Goal: Information Seeking & Learning: Learn about a topic

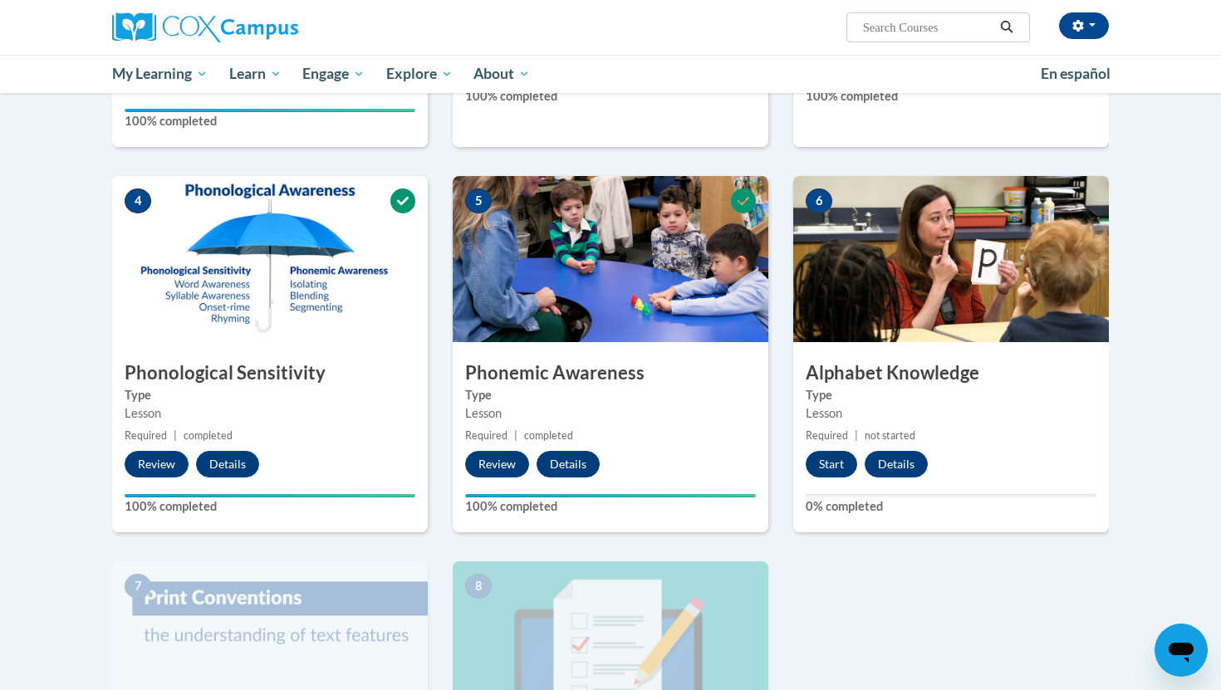
scroll to position [699, 0]
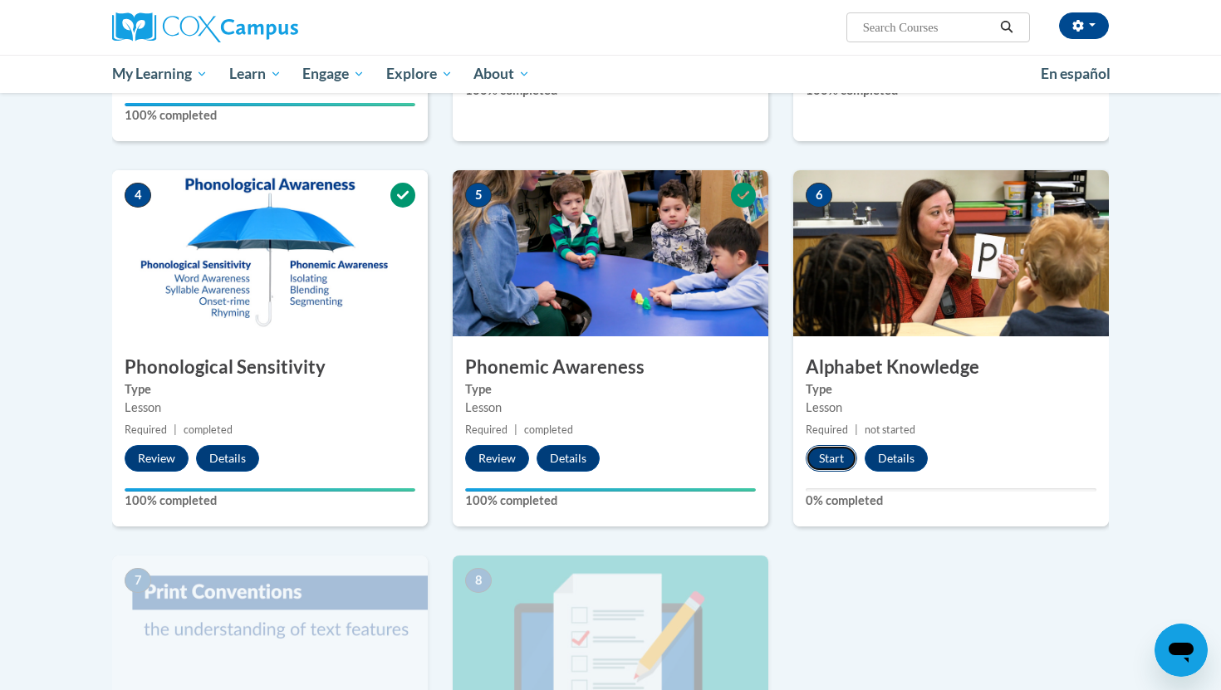
click at [826, 463] on button "Start" at bounding box center [831, 458] width 51 height 27
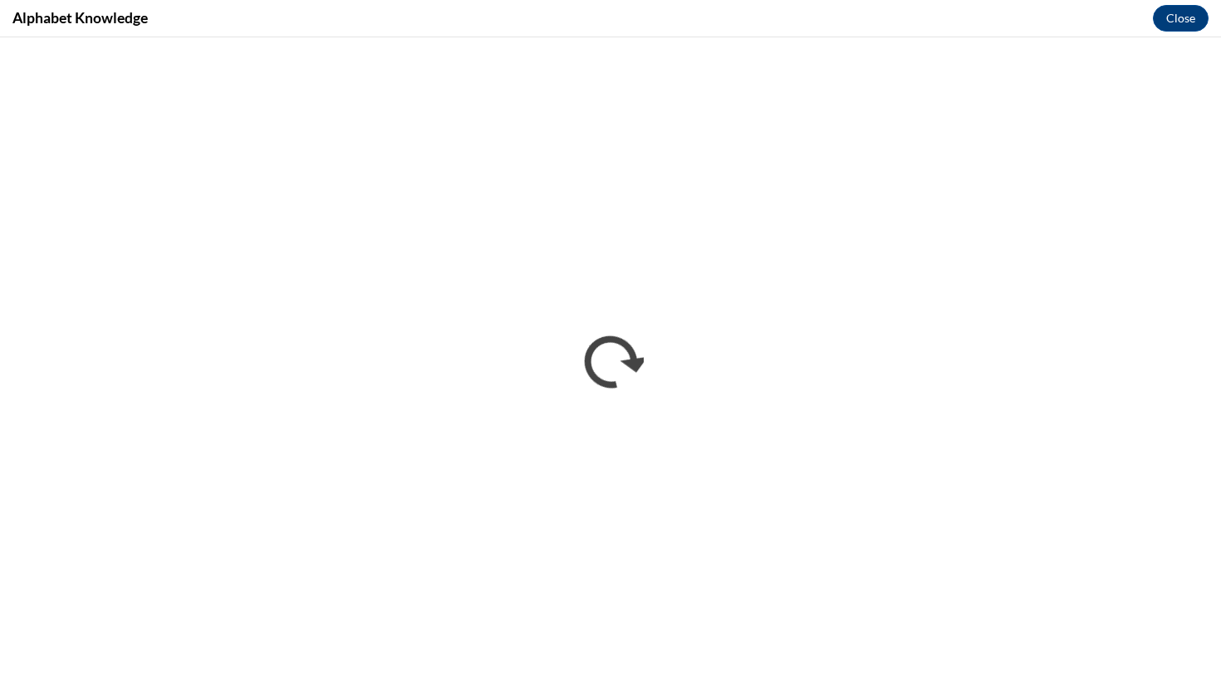
scroll to position [0, 0]
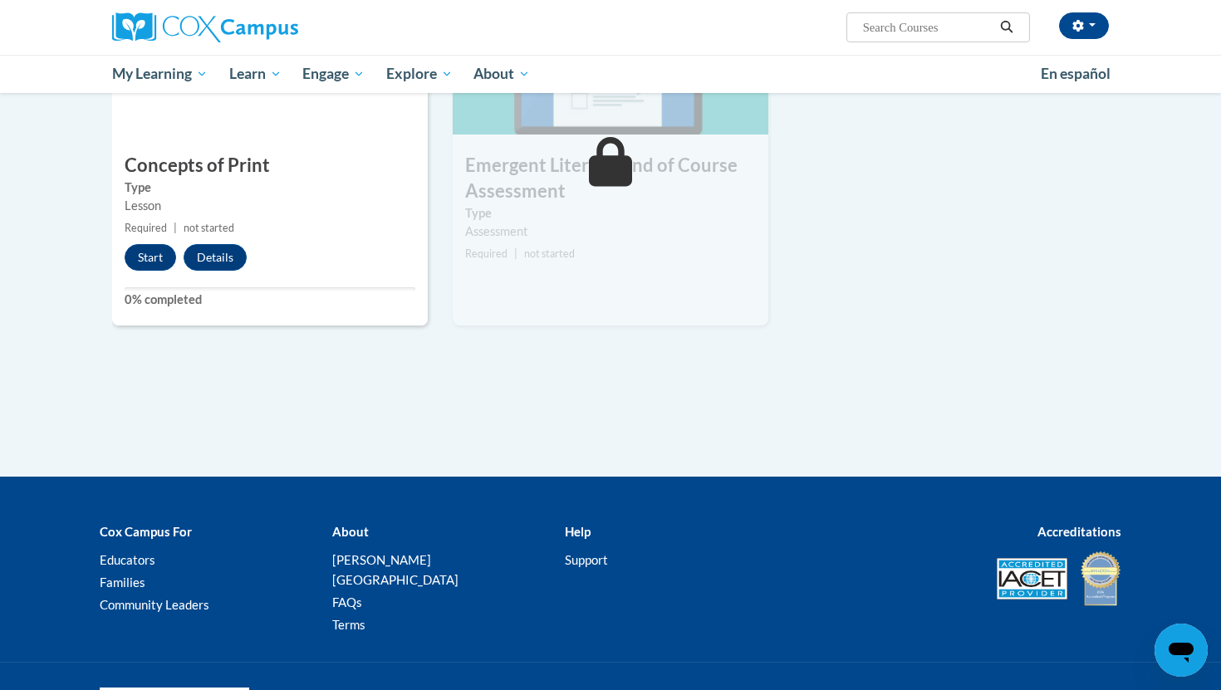
scroll to position [1277, 0]
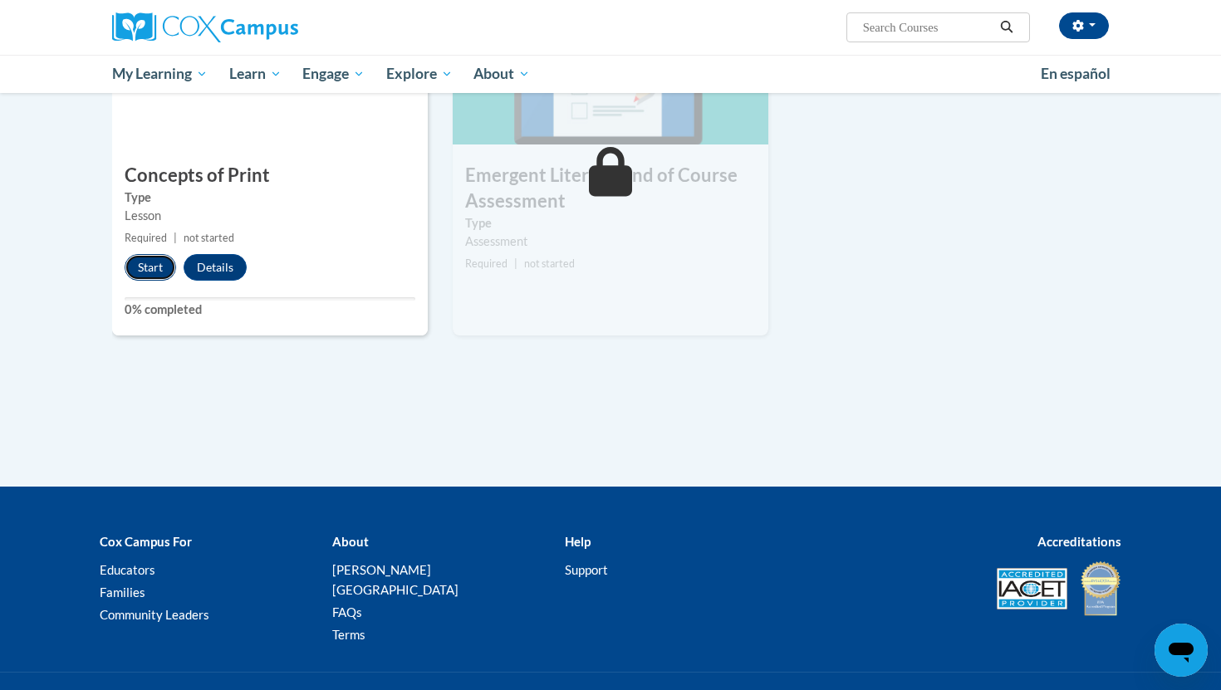
click at [149, 266] on button "Start" at bounding box center [150, 267] width 51 height 27
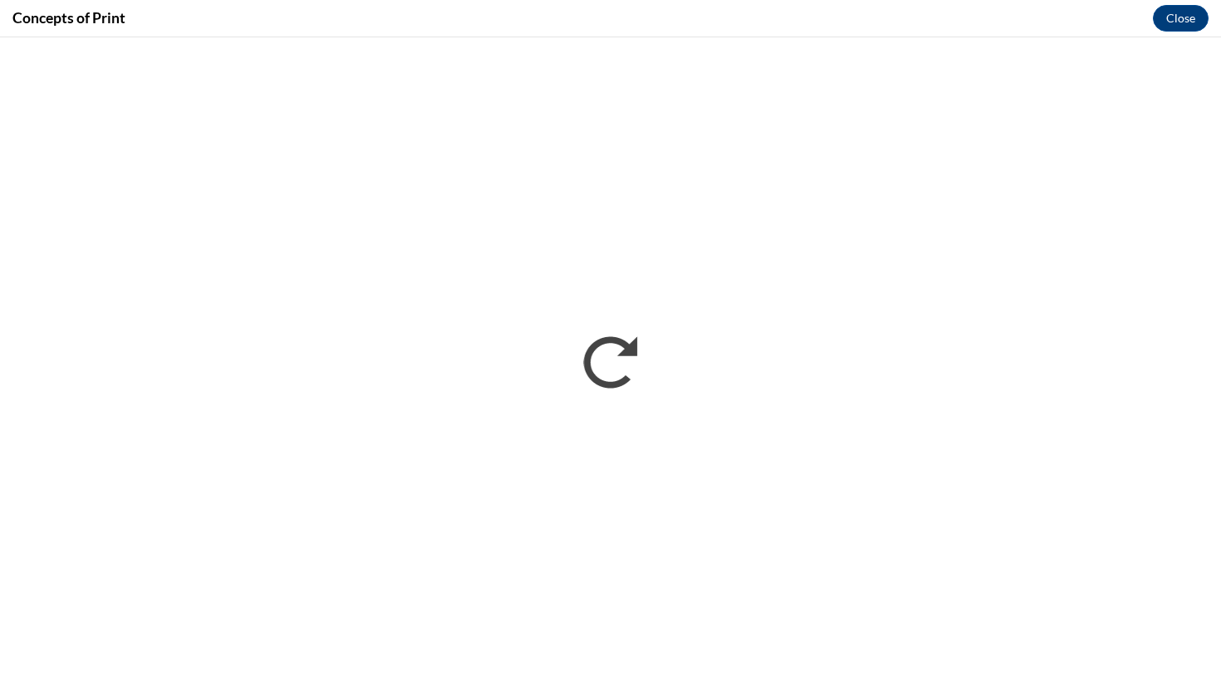
scroll to position [0, 0]
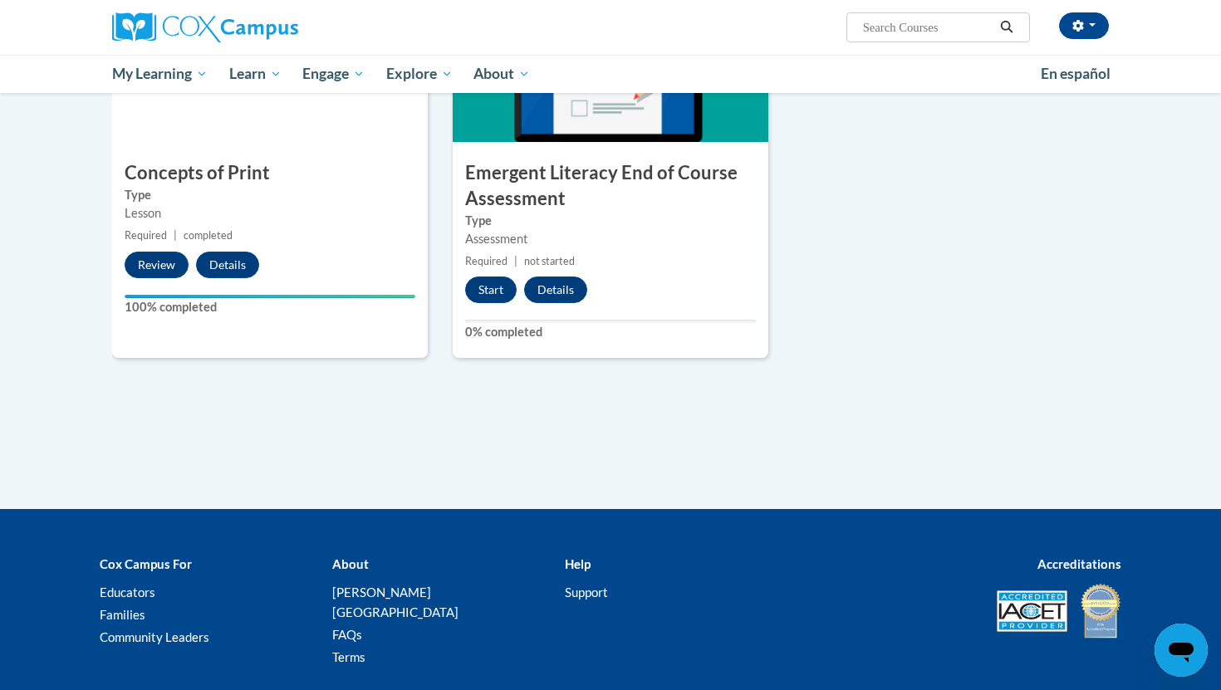
scroll to position [1275, 0]
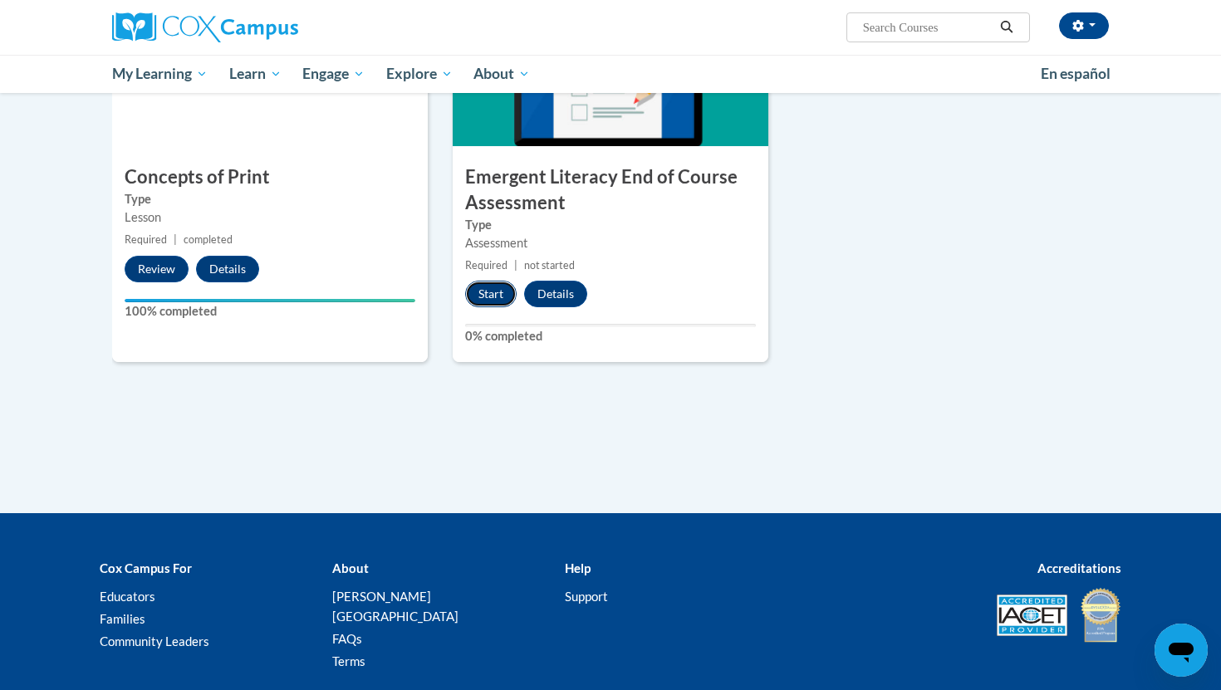
click at [498, 302] on button "Start" at bounding box center [490, 294] width 51 height 27
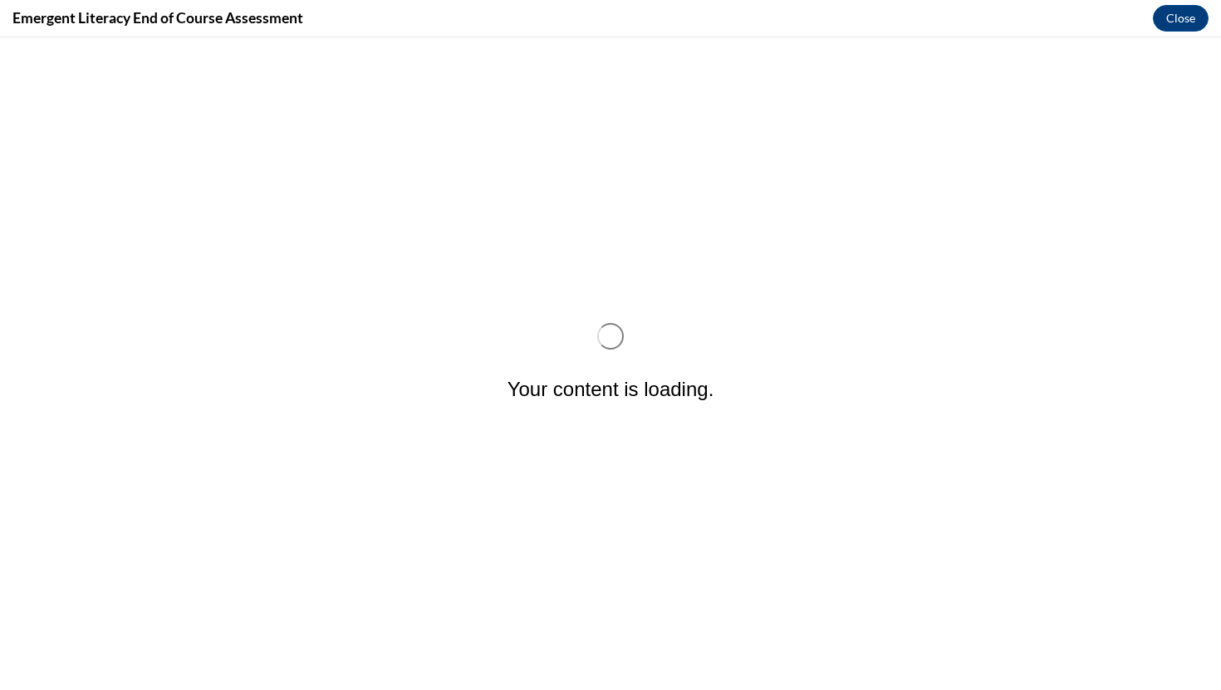
scroll to position [0, 0]
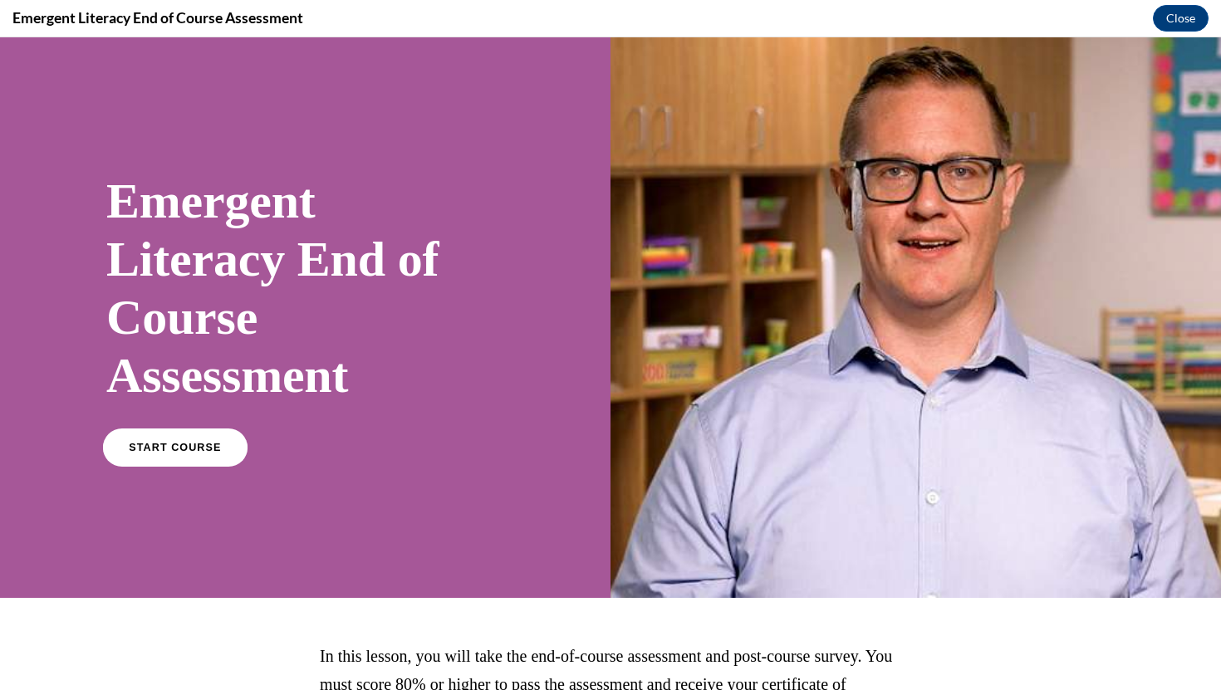
click at [145, 455] on link "START COURSE" at bounding box center [175, 448] width 145 height 38
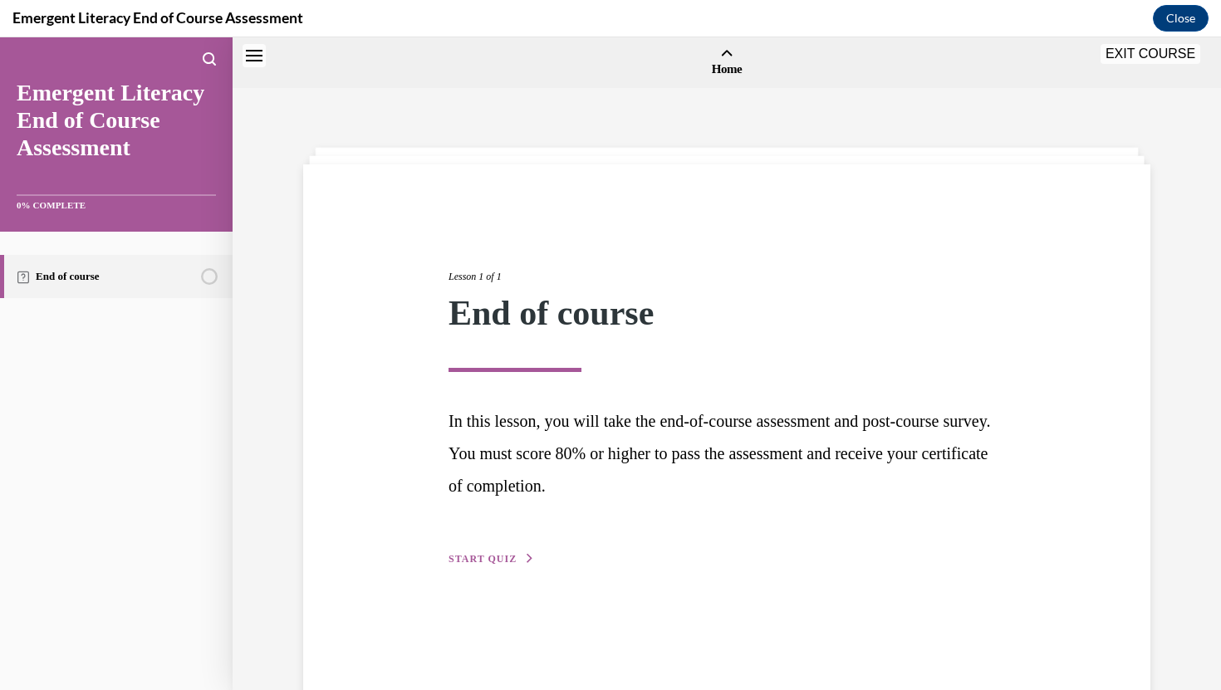
scroll to position [51, 0]
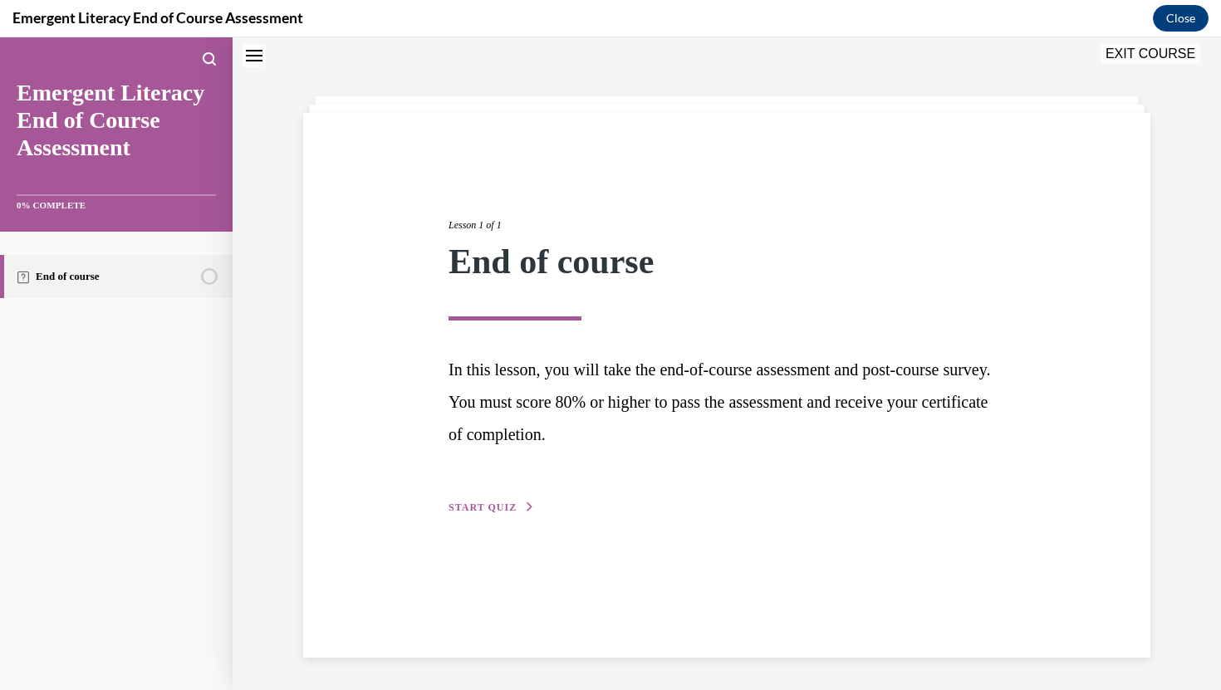
click at [141, 455] on div "End of course" at bounding box center [116, 461] width 233 height 459
click at [494, 514] on button "START QUIZ" at bounding box center [492, 507] width 86 height 15
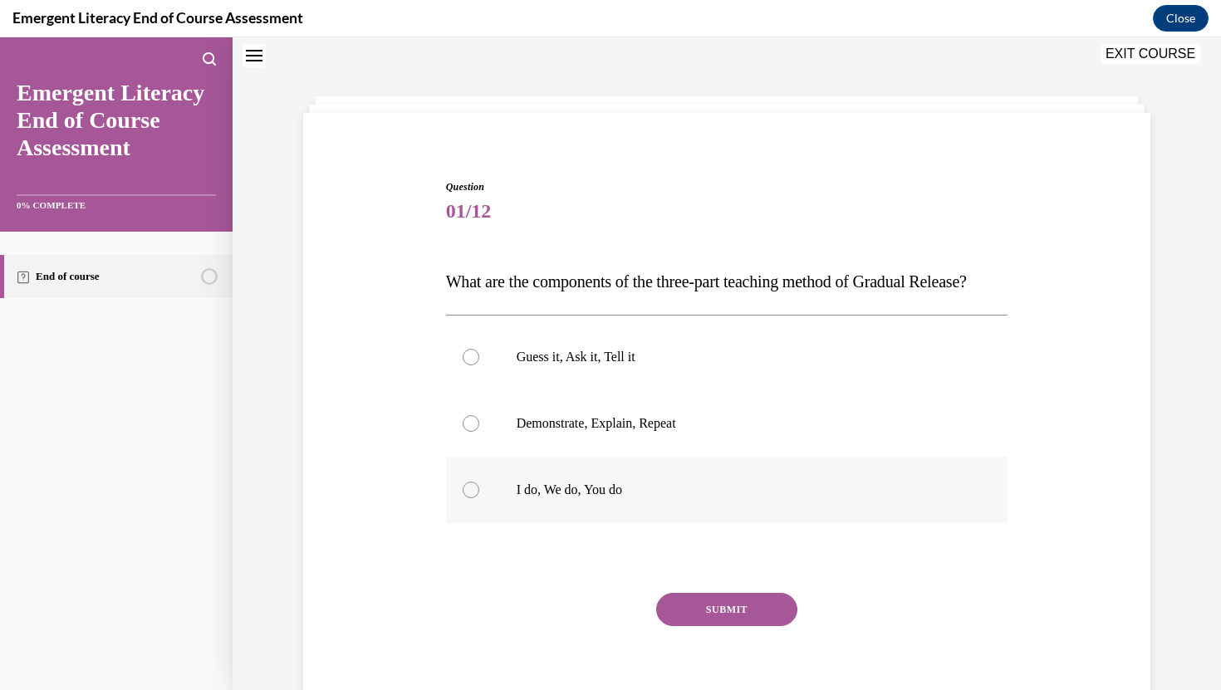
click at [543, 508] on label "I do, We do, You do" at bounding box center [727, 490] width 562 height 66
click at [479, 498] on input "I do, We do, You do" at bounding box center [471, 490] width 17 height 17
radio input "true"
click at [728, 626] on button "SUBMIT" at bounding box center [726, 609] width 141 height 33
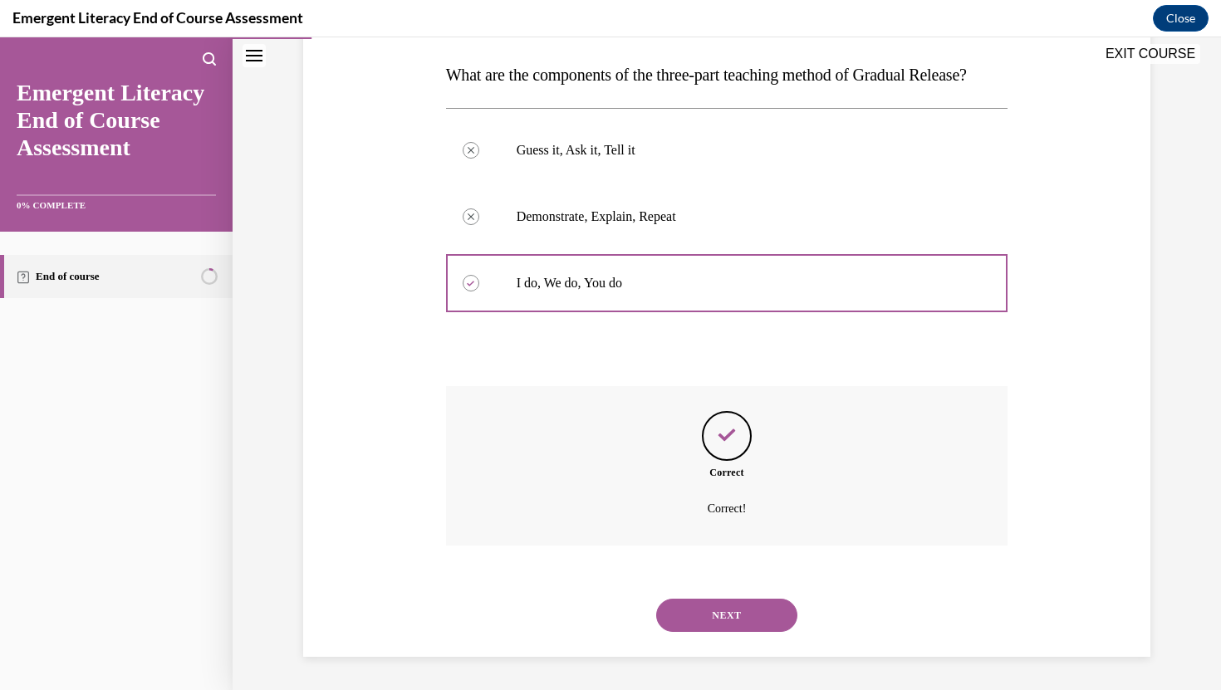
scroll to position [292, 0]
click at [719, 601] on button "NEXT" at bounding box center [726, 615] width 141 height 33
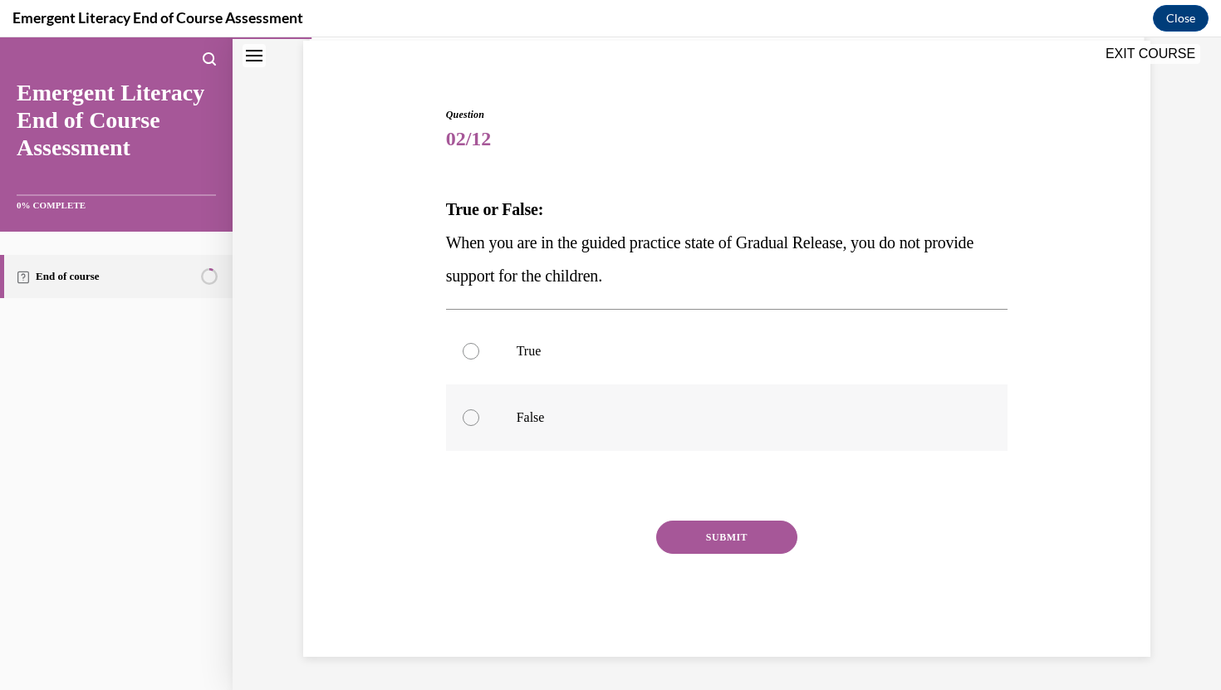
click at [674, 419] on p "False" at bounding box center [742, 418] width 450 height 17
click at [479, 419] on input "False" at bounding box center [471, 418] width 17 height 17
radio input "true"
click at [736, 551] on button "SUBMIT" at bounding box center [726, 537] width 141 height 33
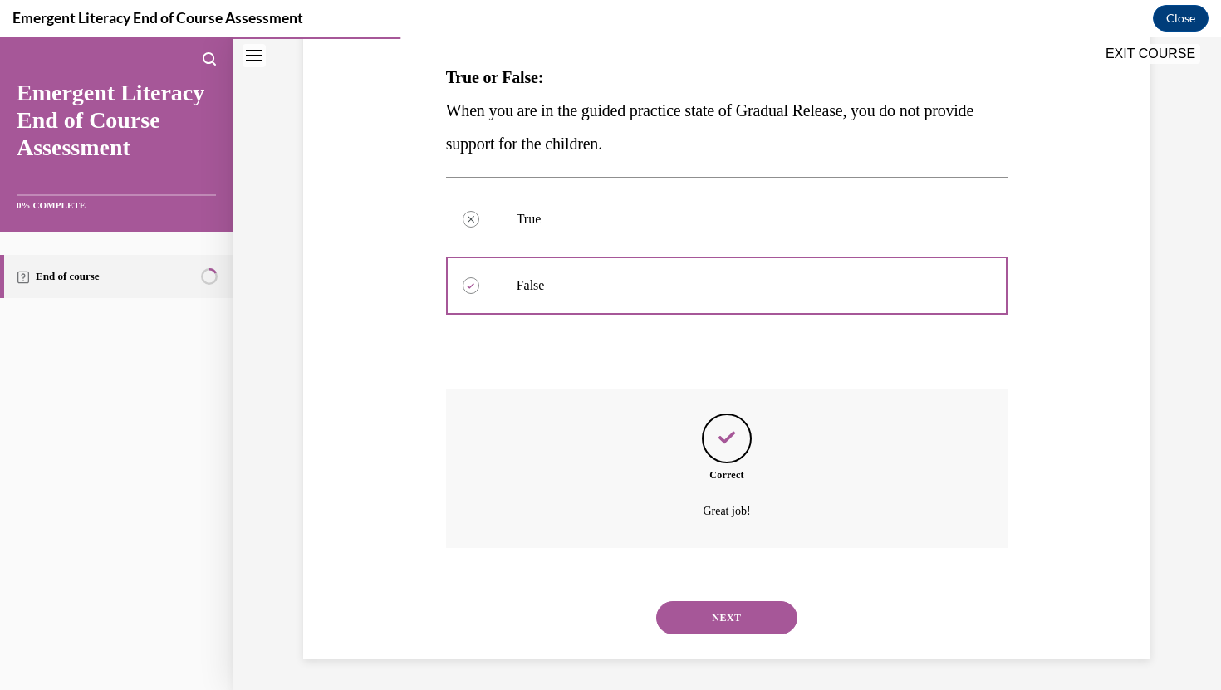
scroll to position [258, 0]
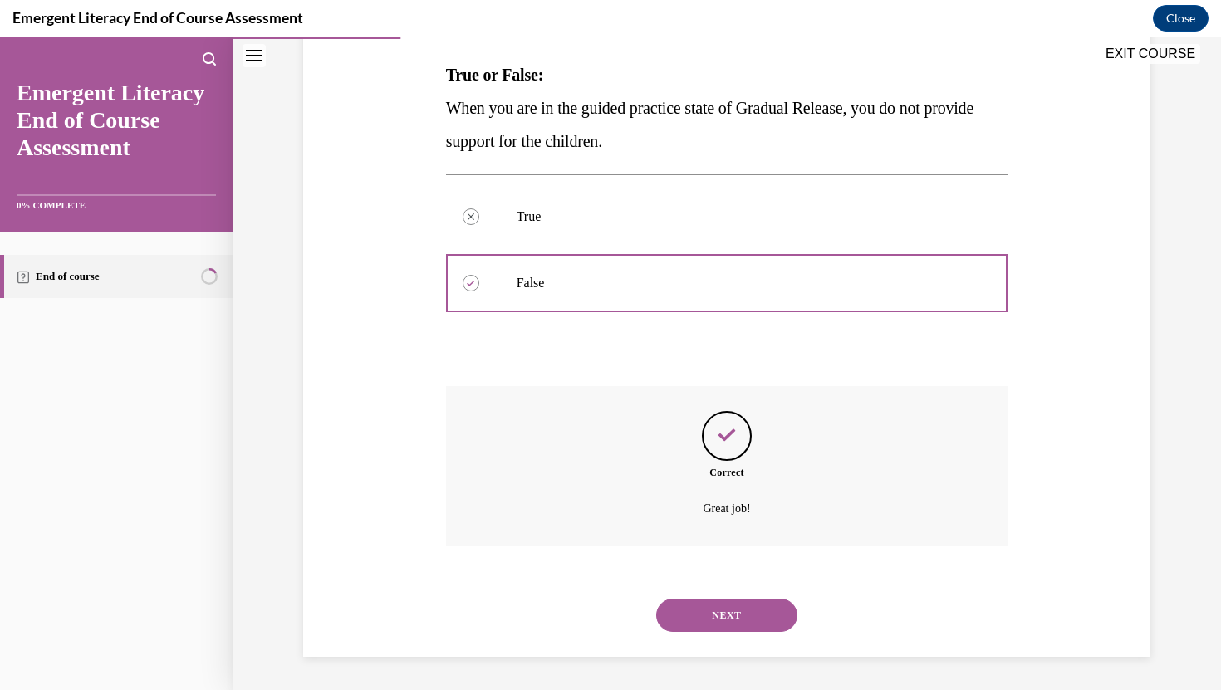
click at [735, 591] on div "NEXT" at bounding box center [727, 615] width 562 height 66
click at [738, 622] on button "NEXT" at bounding box center [726, 615] width 141 height 33
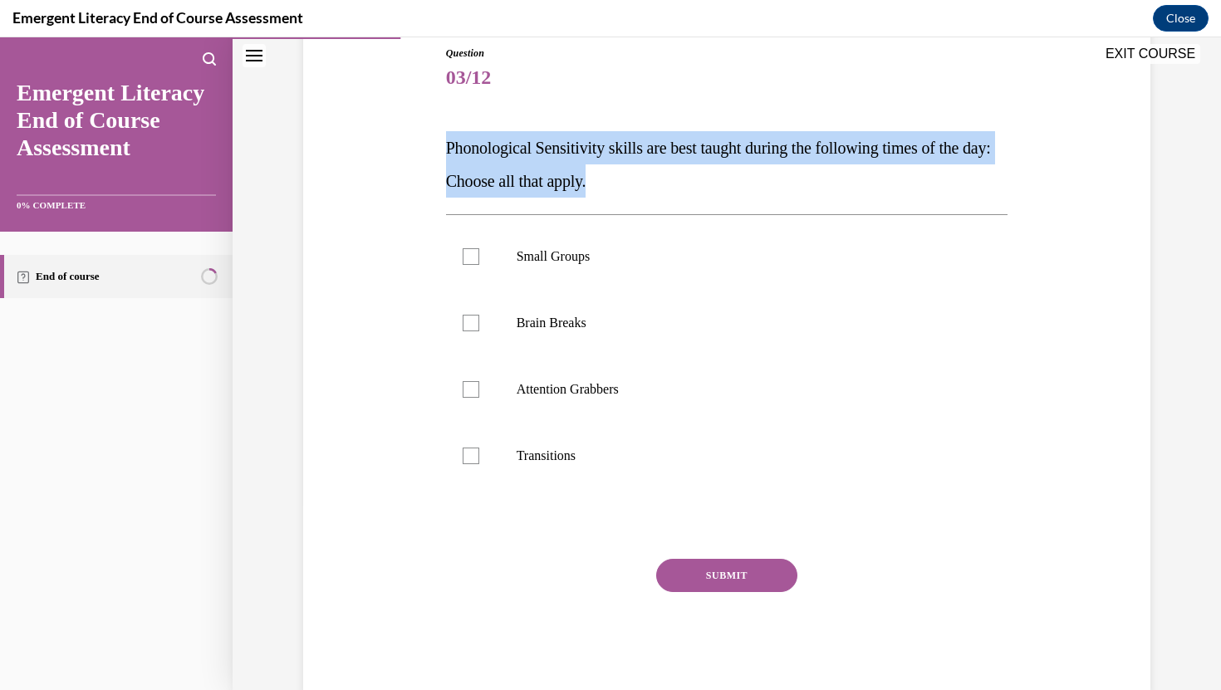
drag, startPoint x: 443, startPoint y: 146, endPoint x: 648, endPoint y: 191, distance: 210.0
click at [648, 191] on div "Question 03/12 Phonological Sensitivity skills are best taught during the follo…" at bounding box center [727, 358] width 571 height 674
click at [466, 154] on span "Phonological Sensitivity skills are best taught during the following times of t…" at bounding box center [718, 164] width 545 height 51
drag, startPoint x: 445, startPoint y: 148, endPoint x: 584, endPoint y: 476, distance: 356.2
click at [584, 476] on div "Question 03/12 Phonological Sensitivity skills are best taught during the follo…" at bounding box center [727, 371] width 562 height 650
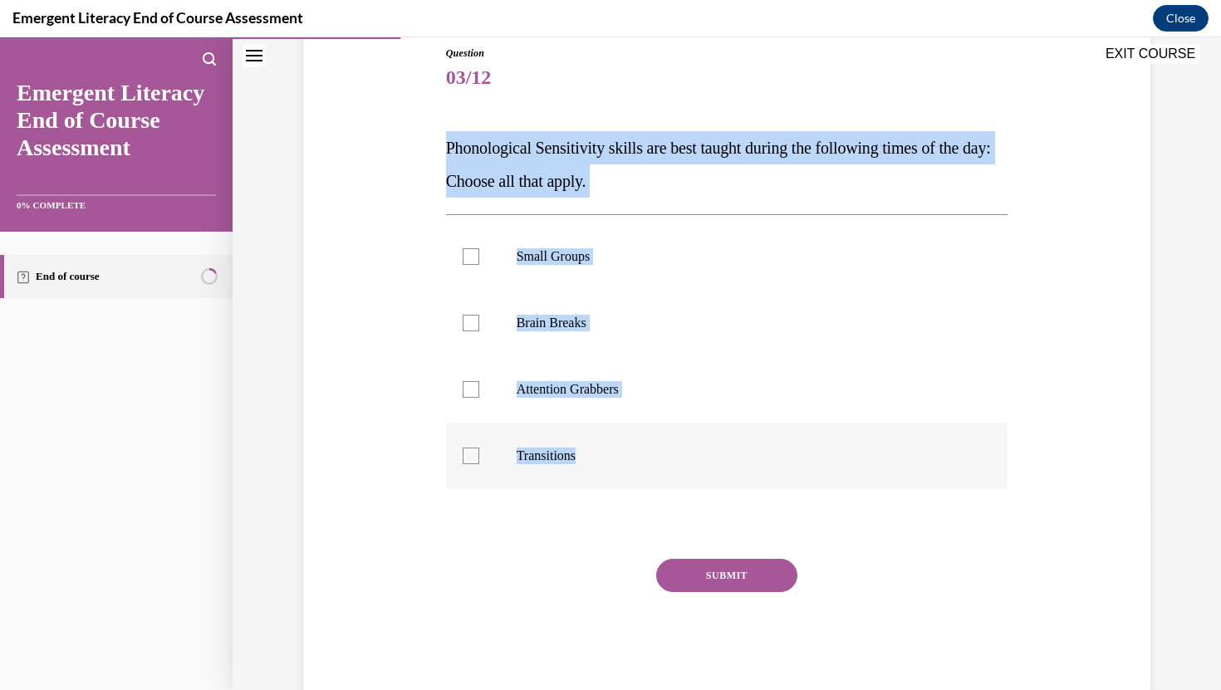
copy div "Phonological Sensitivity skills are best taught during the following times of t…"
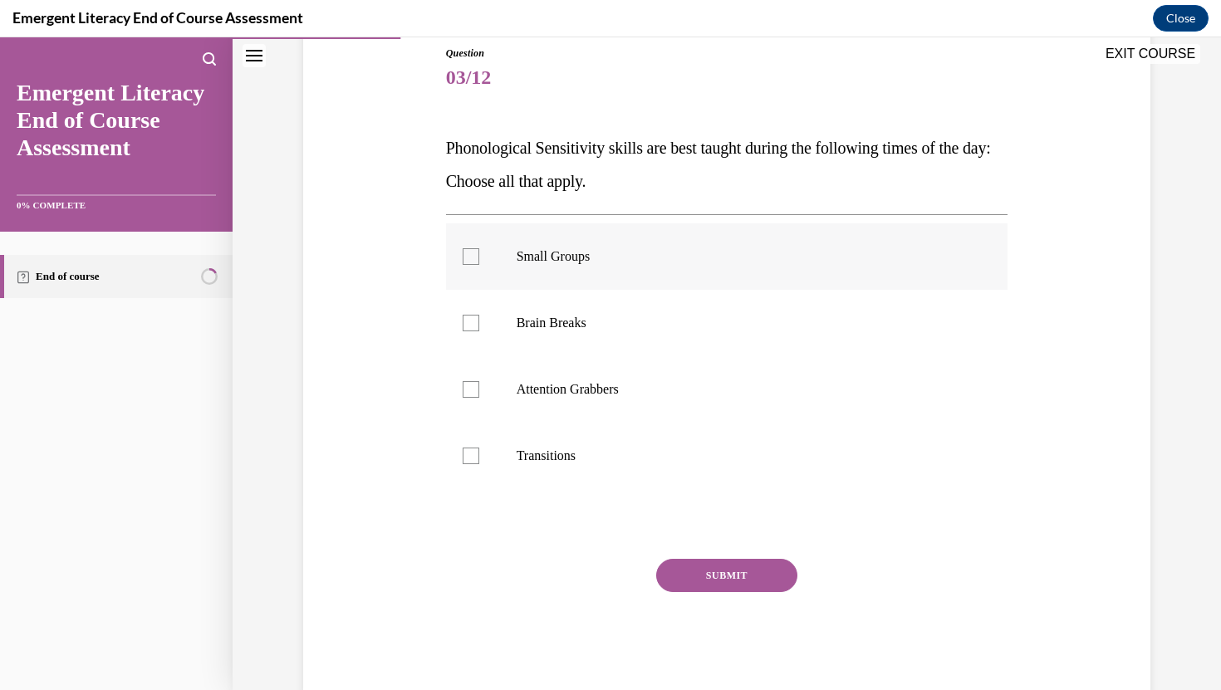
click at [508, 276] on label "Small Groups" at bounding box center [727, 256] width 562 height 66
click at [479, 265] on input "Small Groups" at bounding box center [471, 256] width 17 height 17
checkbox input "true"
click at [498, 354] on label "Brain Breaks" at bounding box center [727, 323] width 562 height 66
click at [479, 331] on input "Brain Breaks" at bounding box center [471, 323] width 17 height 17
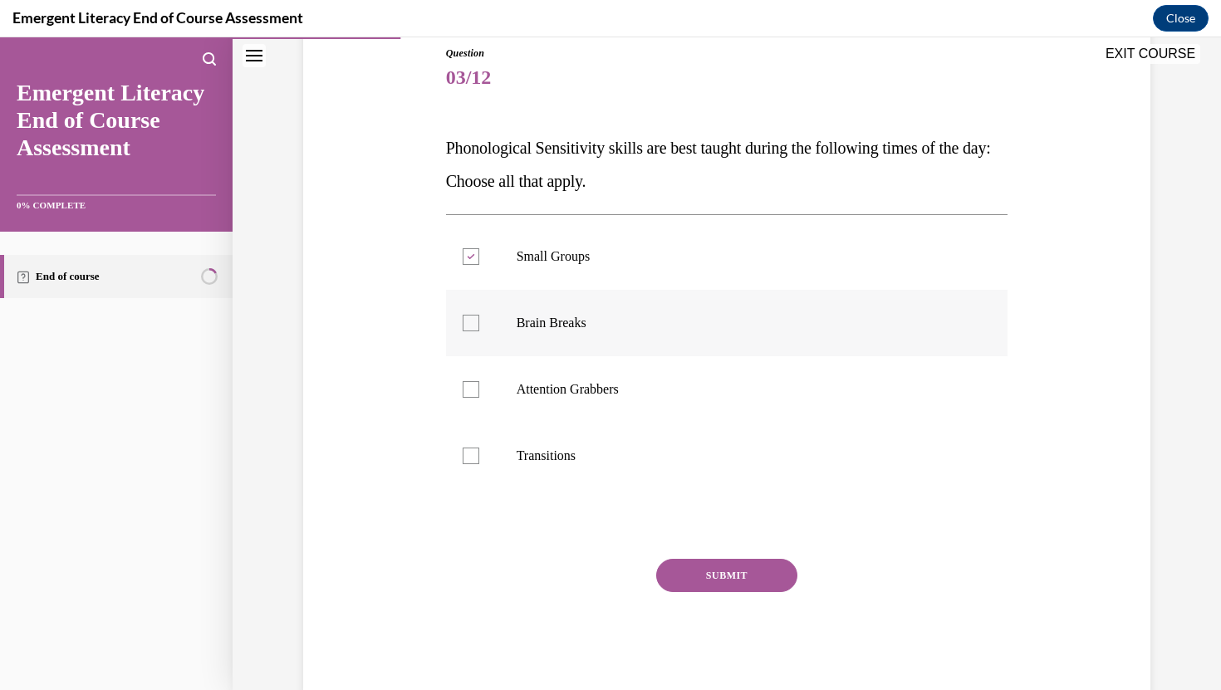
checkbox input "true"
click at [500, 414] on label "Attention Grabbers" at bounding box center [727, 389] width 562 height 66
click at [479, 398] on input "Attention Grabbers" at bounding box center [471, 389] width 17 height 17
checkbox input "true"
click at [663, 568] on button "SUBMIT" at bounding box center [726, 575] width 141 height 33
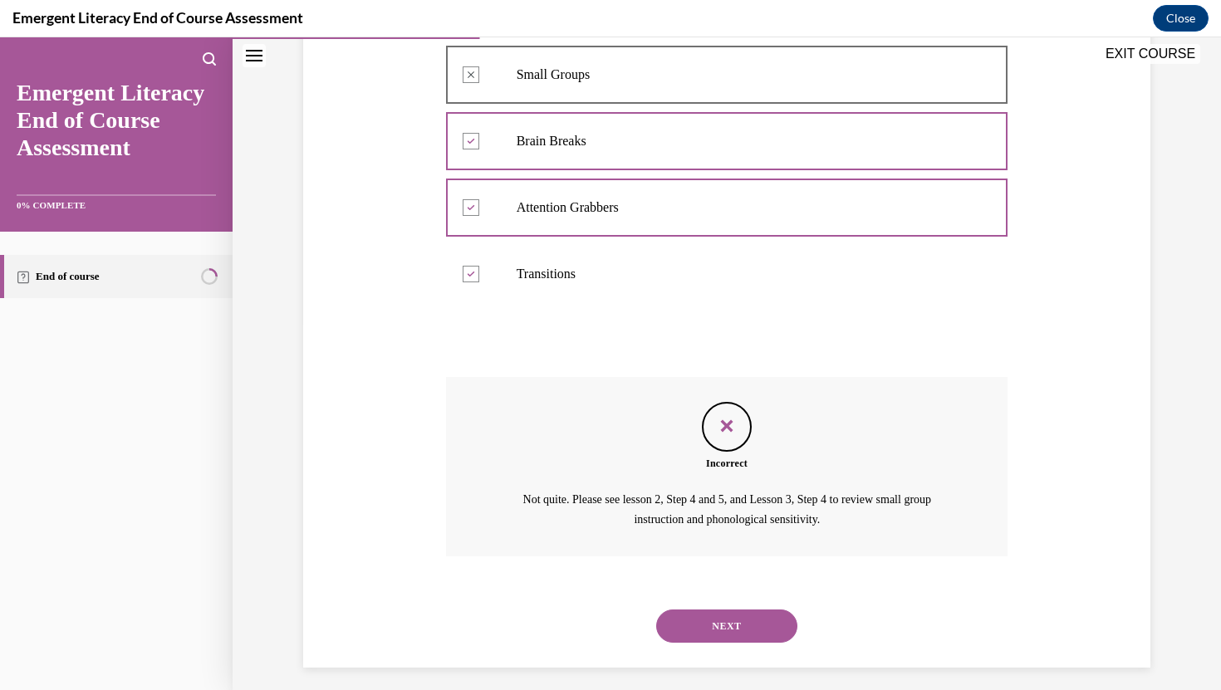
scroll to position [377, 0]
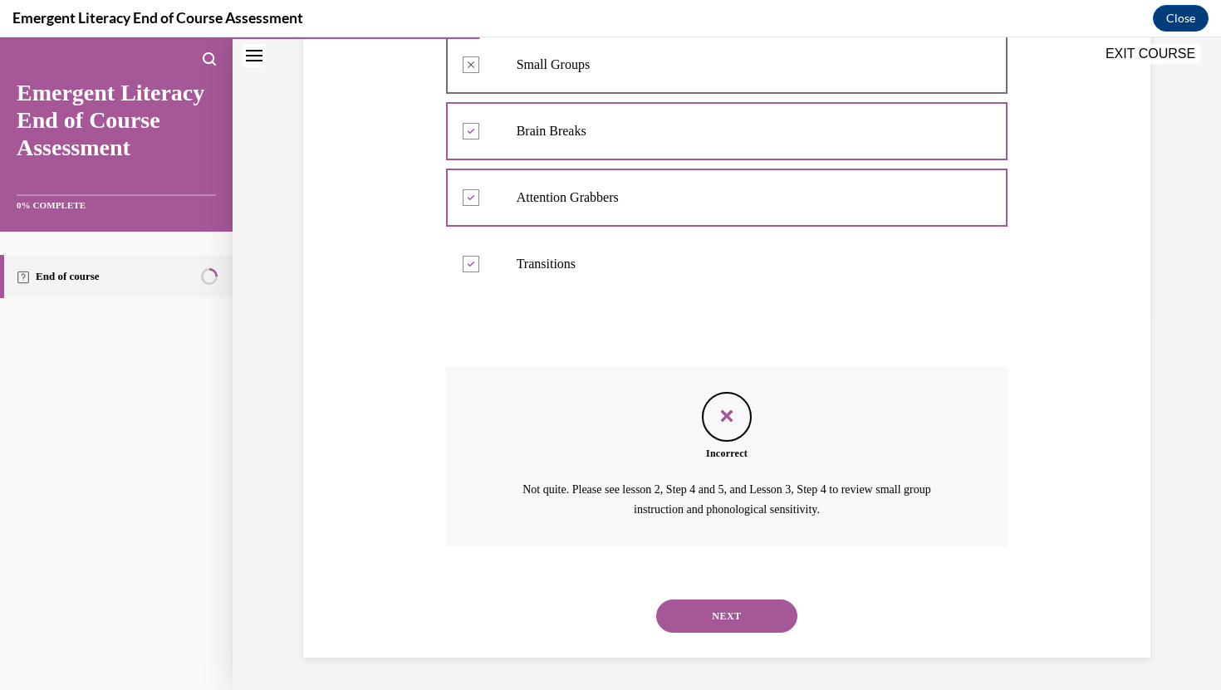
click at [703, 598] on div "NEXT" at bounding box center [727, 616] width 562 height 66
click at [715, 641] on div "NEXT" at bounding box center [727, 616] width 562 height 66
click at [716, 600] on button "NEXT" at bounding box center [726, 616] width 141 height 33
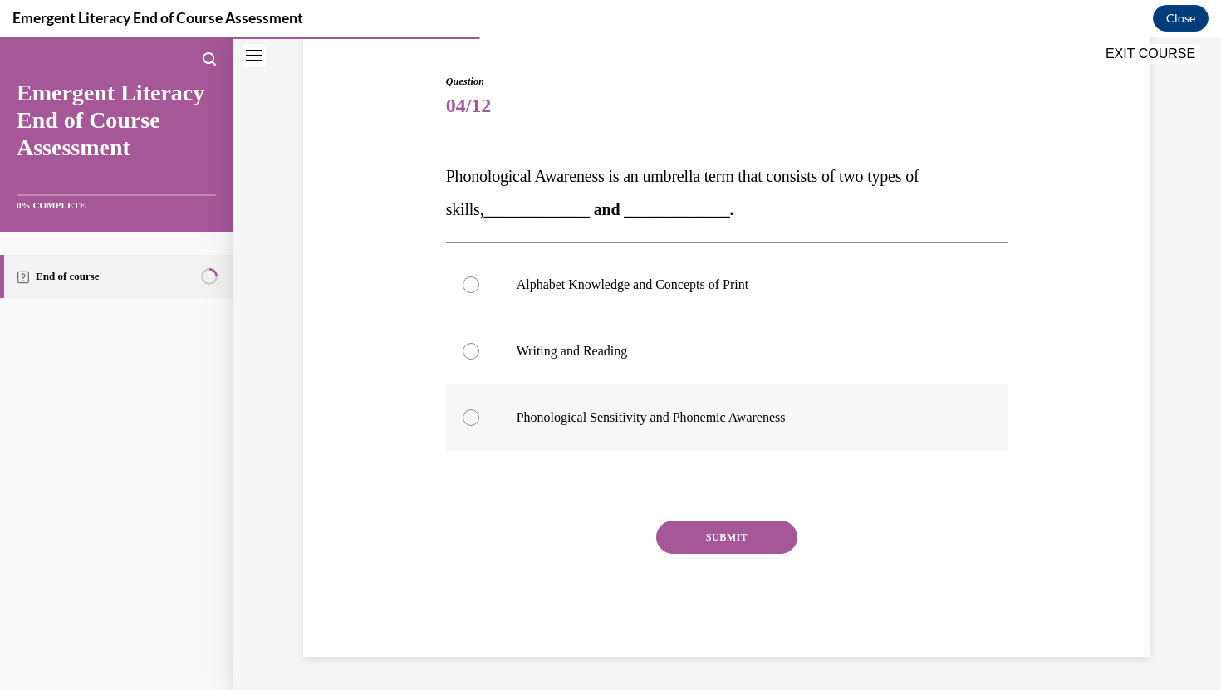
click at [555, 423] on p "Phonological Sensitivity and Phonemic Awareness" at bounding box center [742, 418] width 450 height 17
click at [479, 423] on input "Phonological Sensitivity and Phonemic Awareness" at bounding box center [471, 418] width 17 height 17
radio input "true"
click at [720, 535] on button "SUBMIT" at bounding box center [726, 537] width 141 height 33
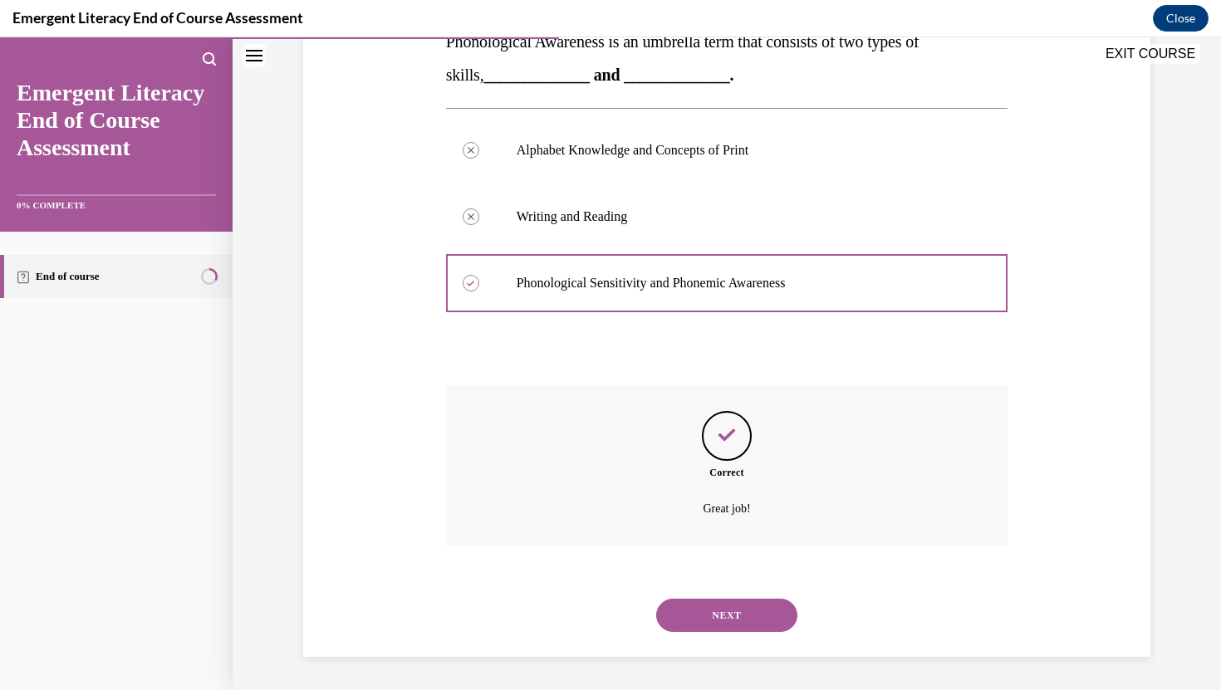
click at [726, 618] on button "NEXT" at bounding box center [726, 615] width 141 height 33
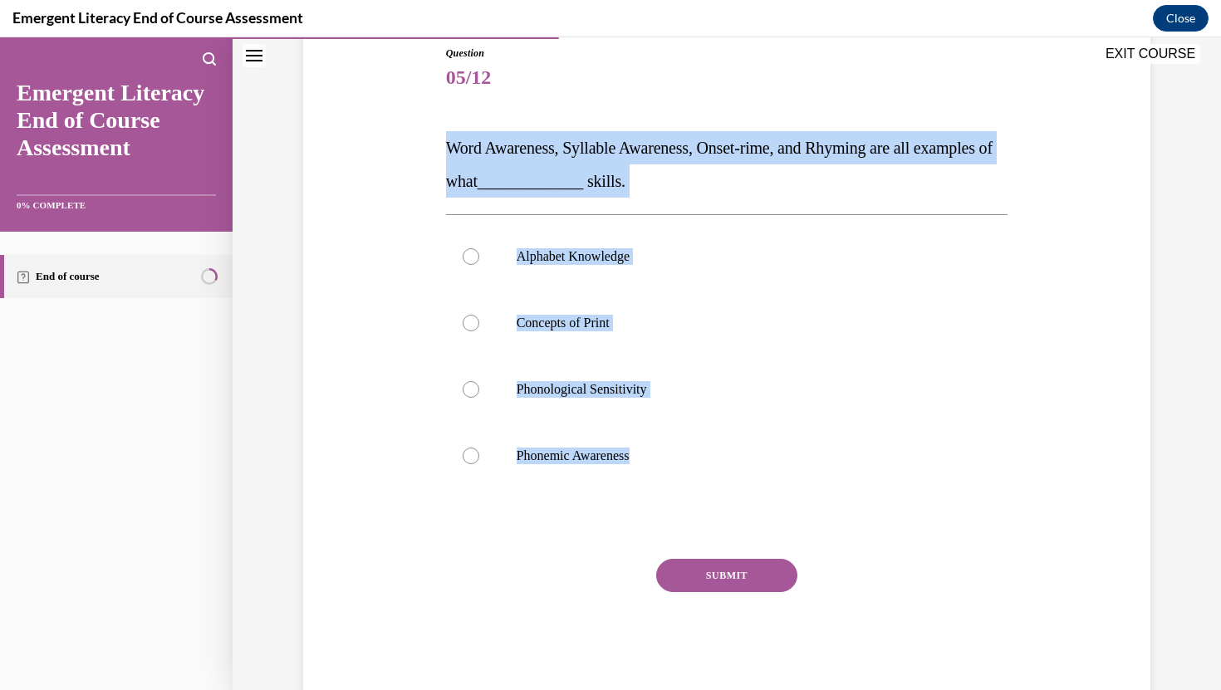
drag, startPoint x: 443, startPoint y: 138, endPoint x: 535, endPoint y: 506, distance: 379.4
click at [535, 506] on div "Question 05/12 Word Awareness, Syllable Awareness, Onset-rime, and Rhyming are …" at bounding box center [727, 358] width 571 height 674
copy div "Word Awareness, Syllable Awareness, Onset-rime, and Rhyming are all examples of…"
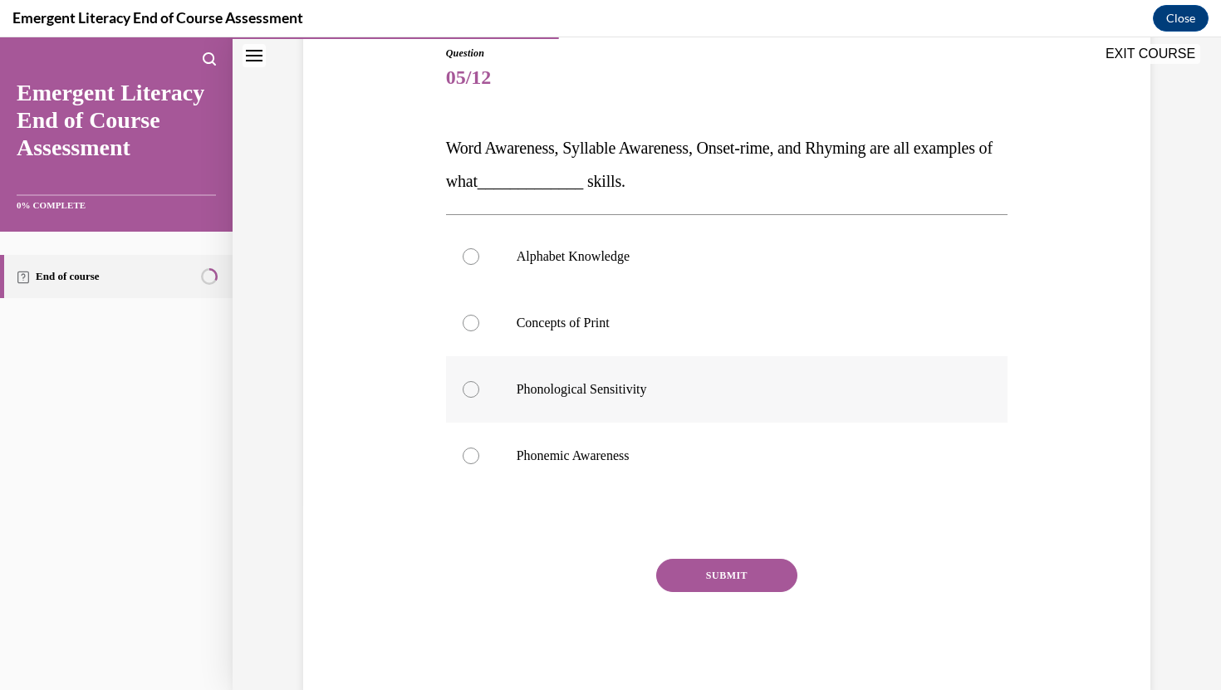
click at [498, 394] on label "Phonological Sensitivity" at bounding box center [727, 389] width 562 height 66
click at [479, 394] on input "Phonological Sensitivity" at bounding box center [471, 389] width 17 height 17
radio input "true"
click at [574, 473] on label "Phonemic Awareness" at bounding box center [727, 456] width 562 height 66
click at [479, 464] on input "Phonemic Awareness" at bounding box center [471, 456] width 17 height 17
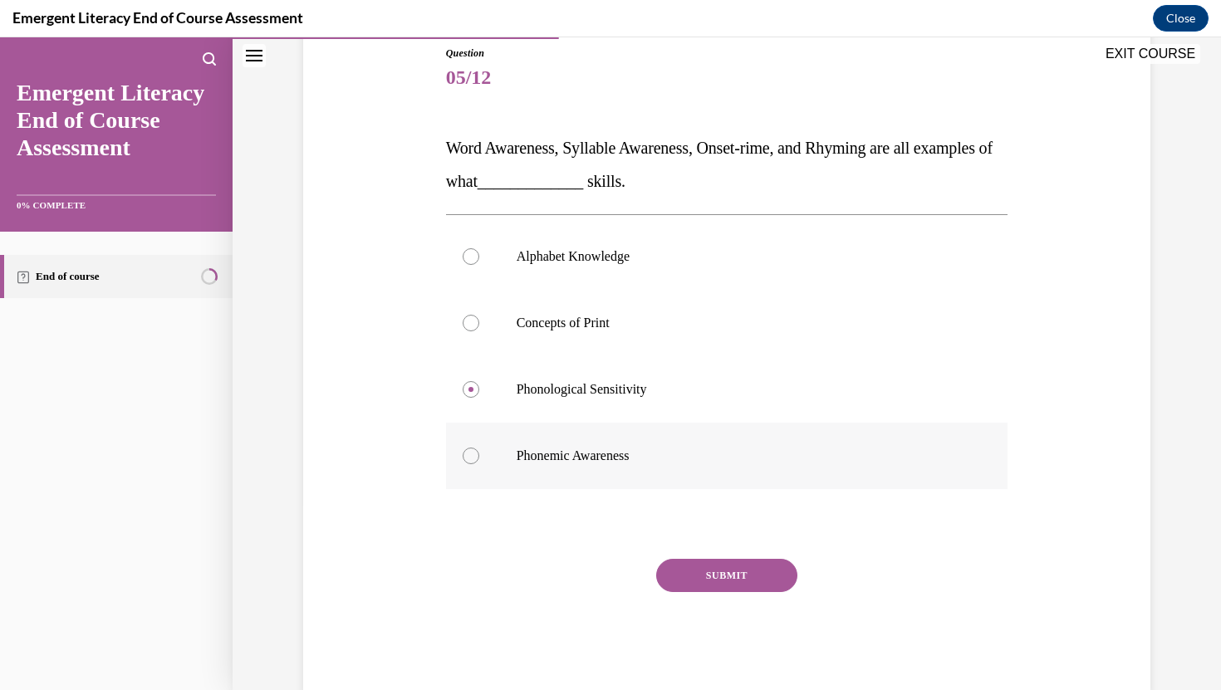
radio input "true"
click at [545, 420] on label "Phonological Sensitivity" at bounding box center [727, 389] width 562 height 66
click at [479, 398] on input "Phonological Sensitivity" at bounding box center [471, 389] width 17 height 17
radio input "true"
click at [705, 581] on button "SUBMIT" at bounding box center [726, 575] width 141 height 33
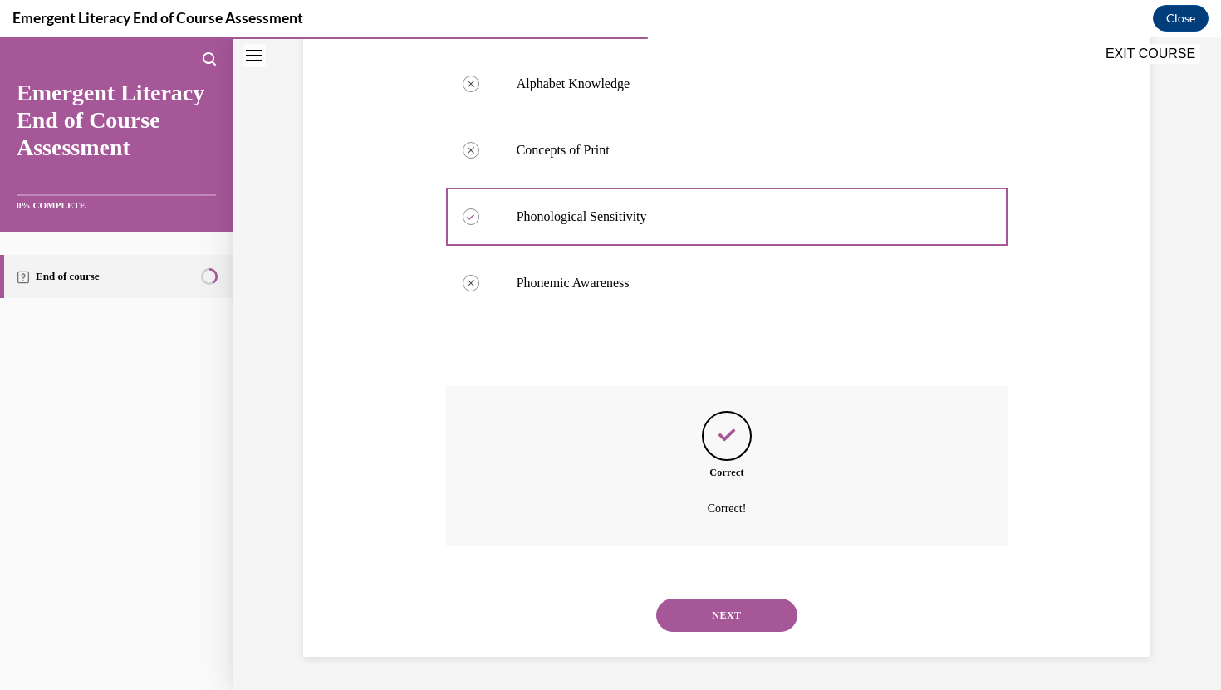
click at [703, 610] on button "NEXT" at bounding box center [726, 615] width 141 height 33
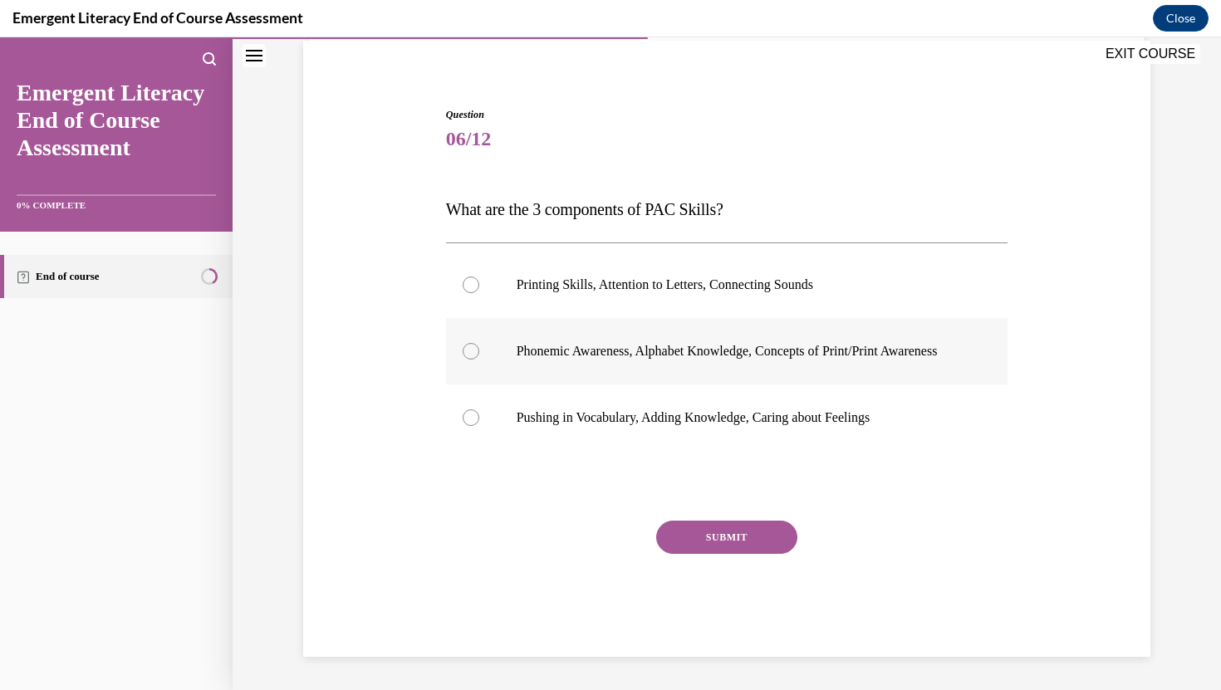
click at [707, 343] on p "Phonemic Awareness, Alphabet Knowledge, Concepts of Print/Print Awareness" at bounding box center [742, 351] width 450 height 17
click at [479, 343] on input "Phonemic Awareness, Alphabet Knowledge, Concepts of Print/Print Awareness" at bounding box center [471, 351] width 17 height 17
radio input "true"
click at [718, 517] on div "Question 06/12 What are the 3 components of PAC Skills? Printing Skills, Attent…" at bounding box center [727, 382] width 562 height 550
click at [720, 552] on button "SUBMIT" at bounding box center [726, 537] width 141 height 33
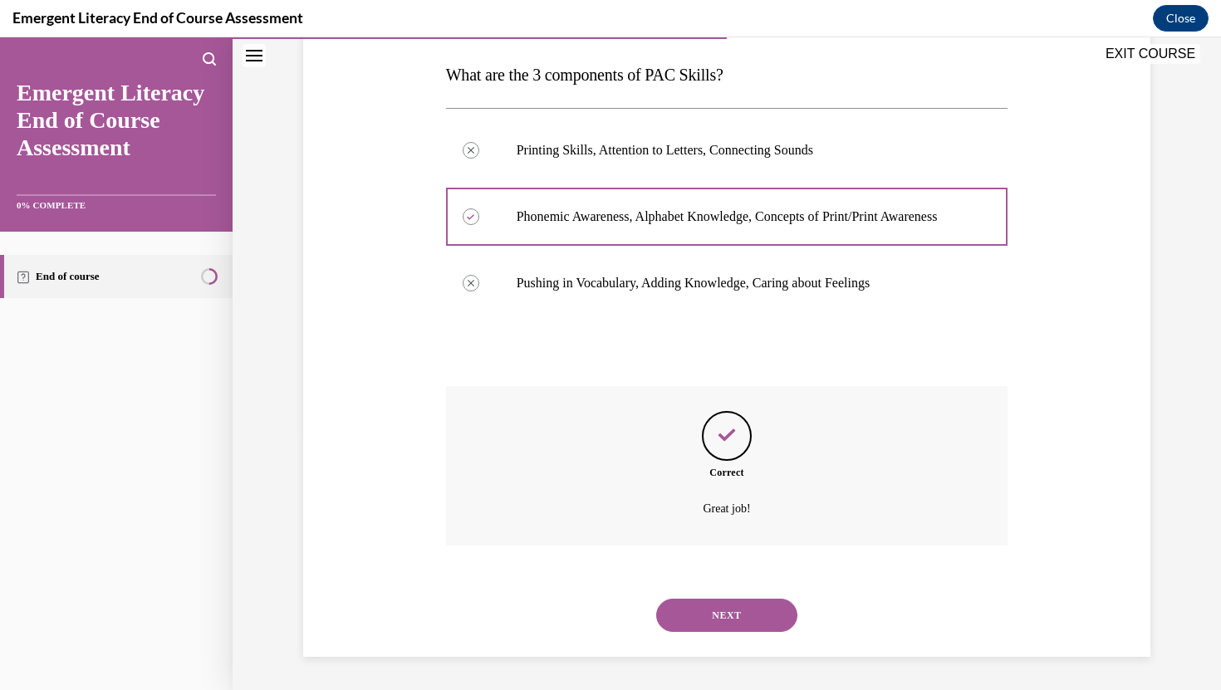
click at [723, 631] on button "NEXT" at bounding box center [726, 615] width 141 height 33
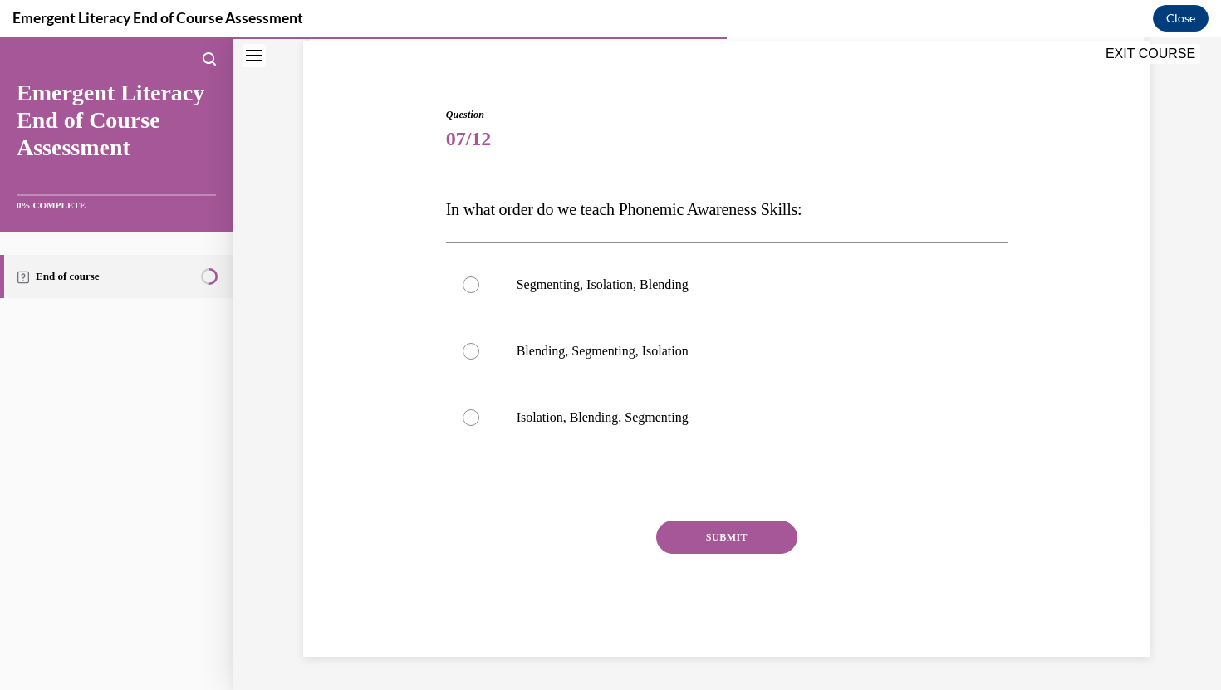
scroll to position [124, 0]
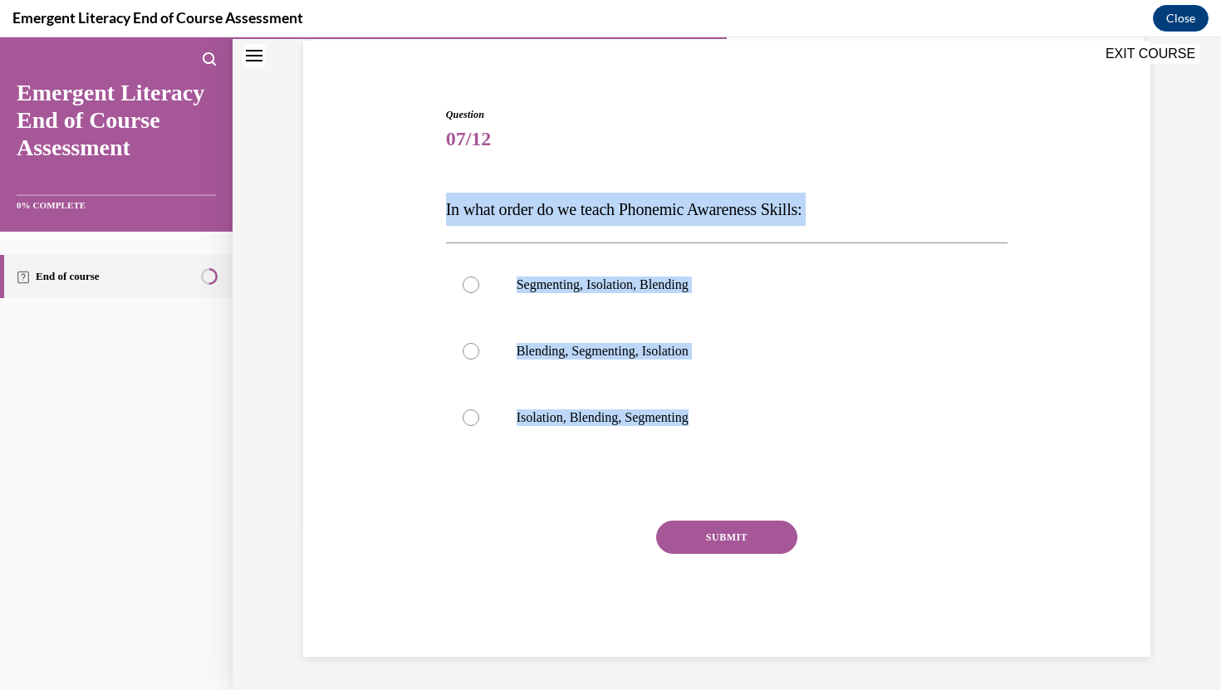
drag, startPoint x: 416, startPoint y: 201, endPoint x: 692, endPoint y: 459, distance: 377.3
click at [692, 459] on div "Question 07/12 In what order do we teach Phonemic Awareness Skills: Segmenting,…" at bounding box center [727, 357] width 856 height 600
copy div "In what order do we teach Phonemic Awareness Skills: Segmenting, Isolation, Ble…"
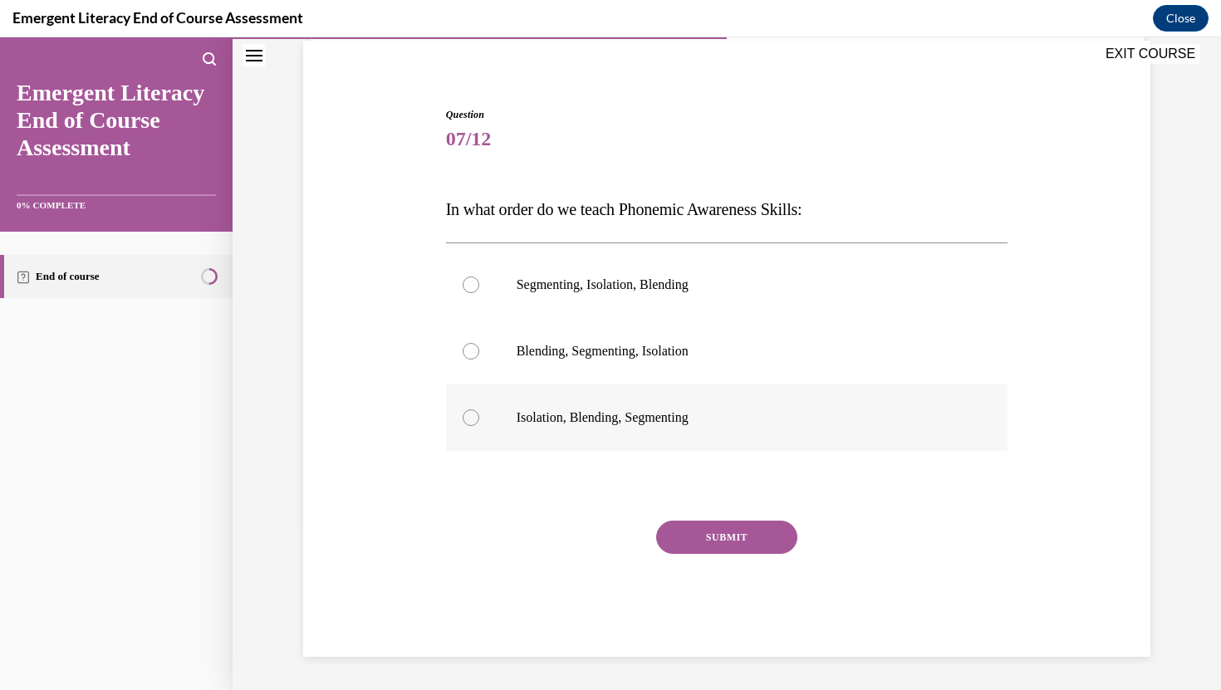
click at [542, 427] on label "Isolation, Blending, Segmenting" at bounding box center [727, 418] width 562 height 66
click at [479, 426] on input "Isolation, Blending, Segmenting" at bounding box center [471, 418] width 17 height 17
radio input "true"
click at [748, 552] on button "SUBMIT" at bounding box center [726, 537] width 141 height 33
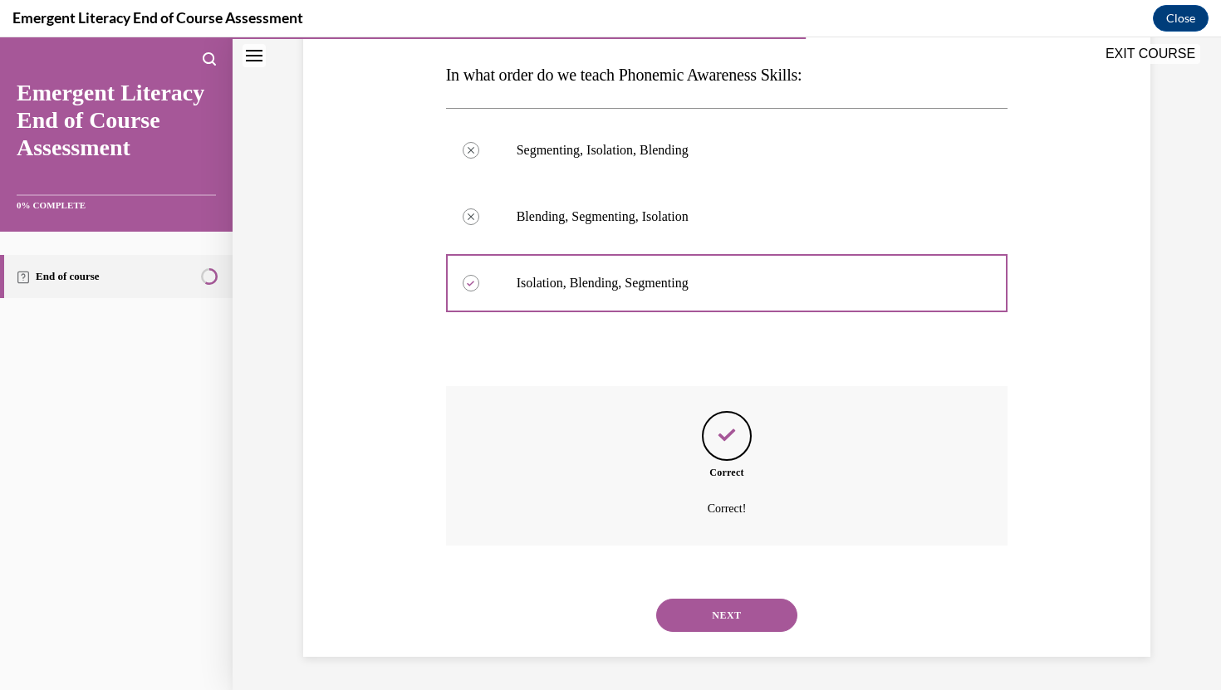
click at [725, 620] on button "NEXT" at bounding box center [726, 615] width 141 height 33
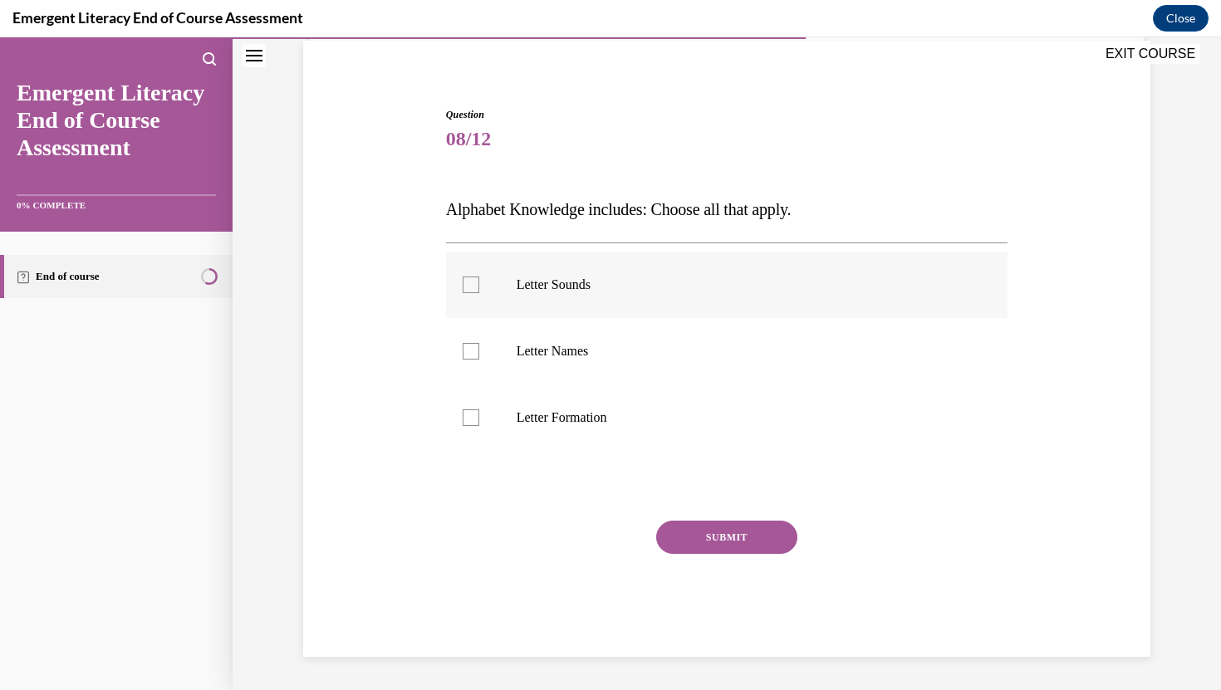
click at [766, 292] on p "Letter Sounds" at bounding box center [742, 285] width 450 height 17
click at [479, 292] on input "Letter Sounds" at bounding box center [471, 285] width 17 height 17
checkbox input "true"
click at [704, 371] on label "Letter Names" at bounding box center [727, 351] width 562 height 66
click at [479, 360] on input "Letter Names" at bounding box center [471, 351] width 17 height 17
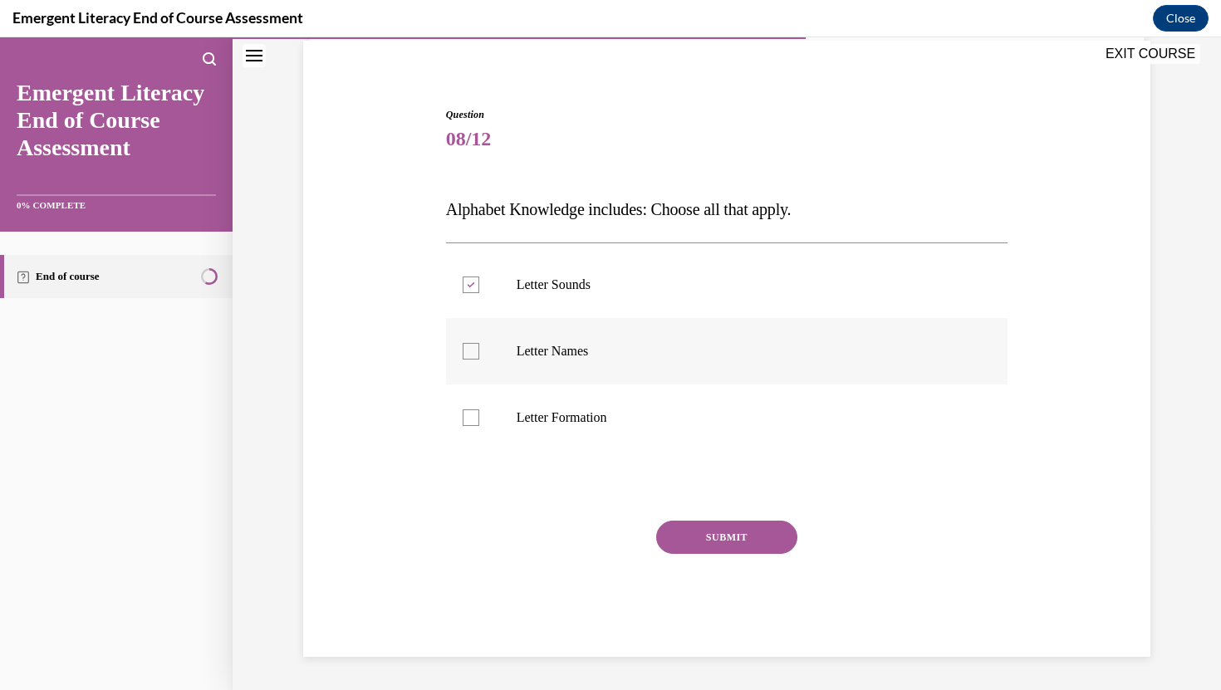
checkbox input "true"
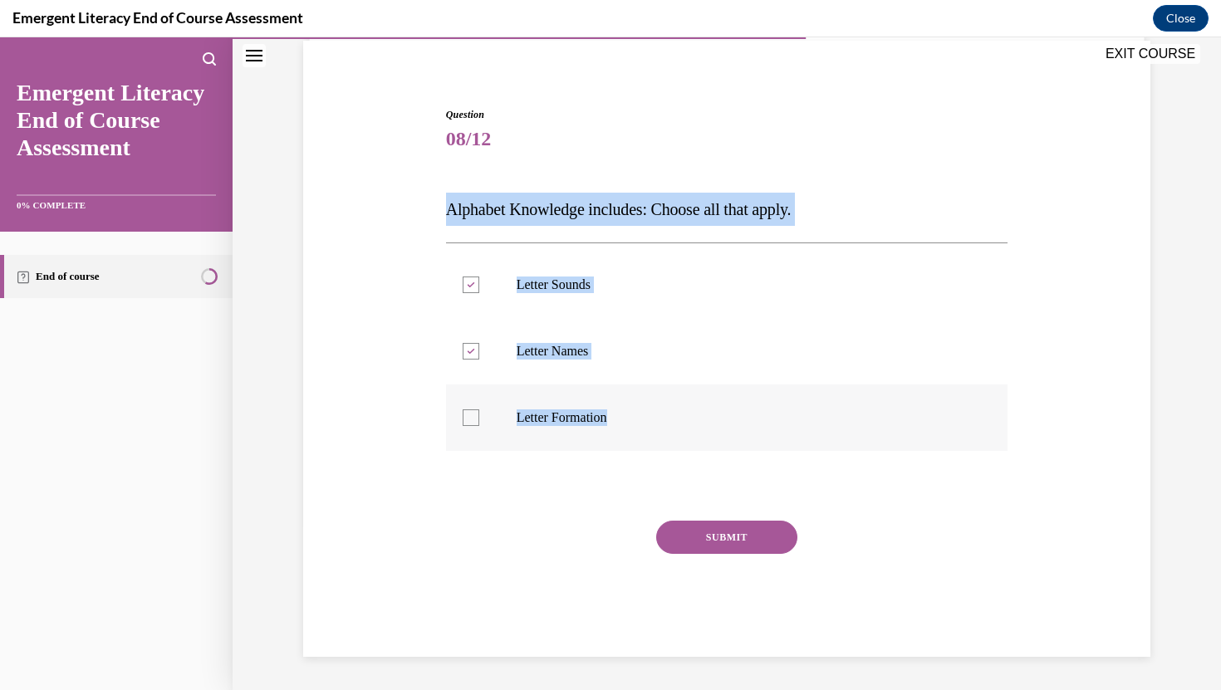
drag, startPoint x: 434, startPoint y: 211, endPoint x: 657, endPoint y: 425, distance: 309.6
click at [657, 425] on div "Question 08/12 Alphabet Knowledge includes: Choose all that apply. Letter Sound…" at bounding box center [727, 357] width 856 height 600
copy div "Alphabet Knowledge includes: Choose all that apply. Letter Sounds Letter Names …"
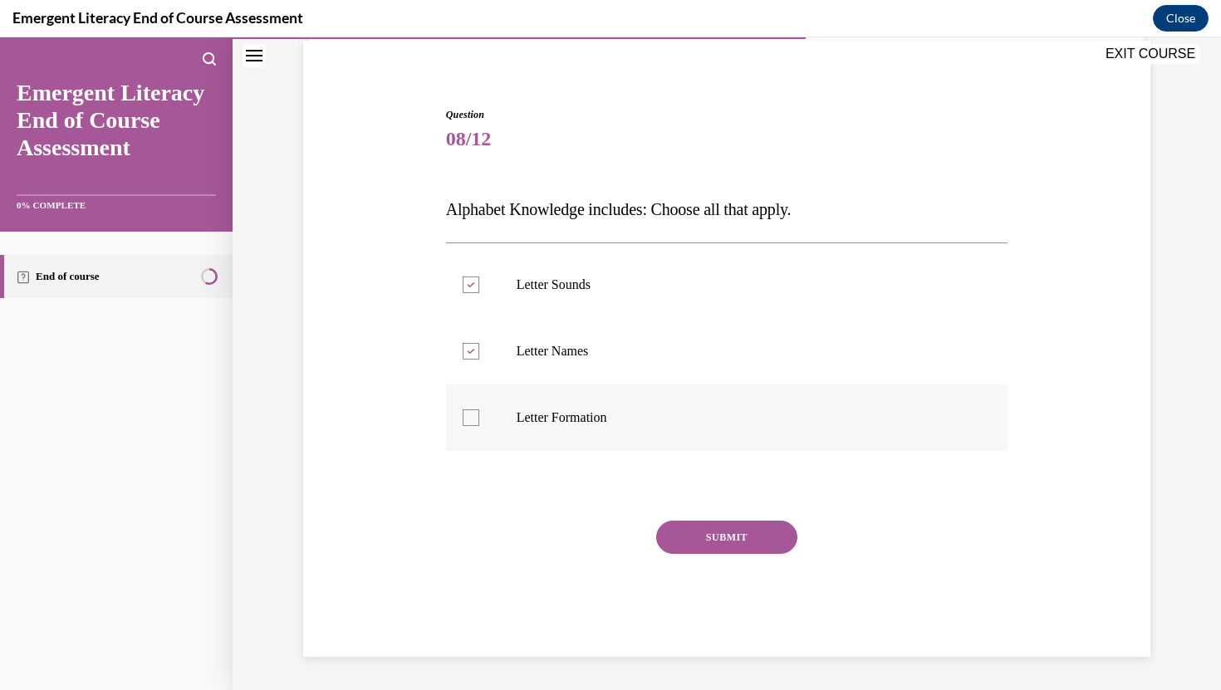
click at [541, 418] on p "Letter Formation" at bounding box center [742, 418] width 450 height 17
click at [479, 418] on input "Letter Formation" at bounding box center [471, 418] width 17 height 17
checkbox input "true"
click at [701, 535] on button "SUBMIT" at bounding box center [726, 537] width 141 height 33
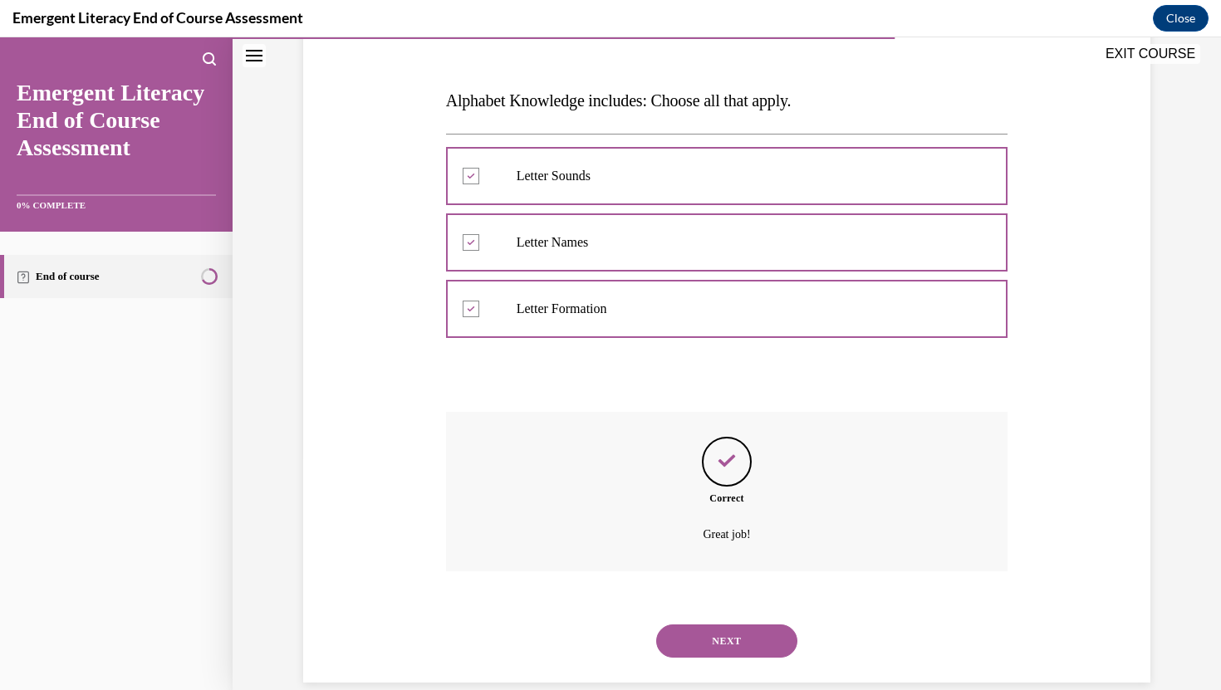
scroll to position [258, 0]
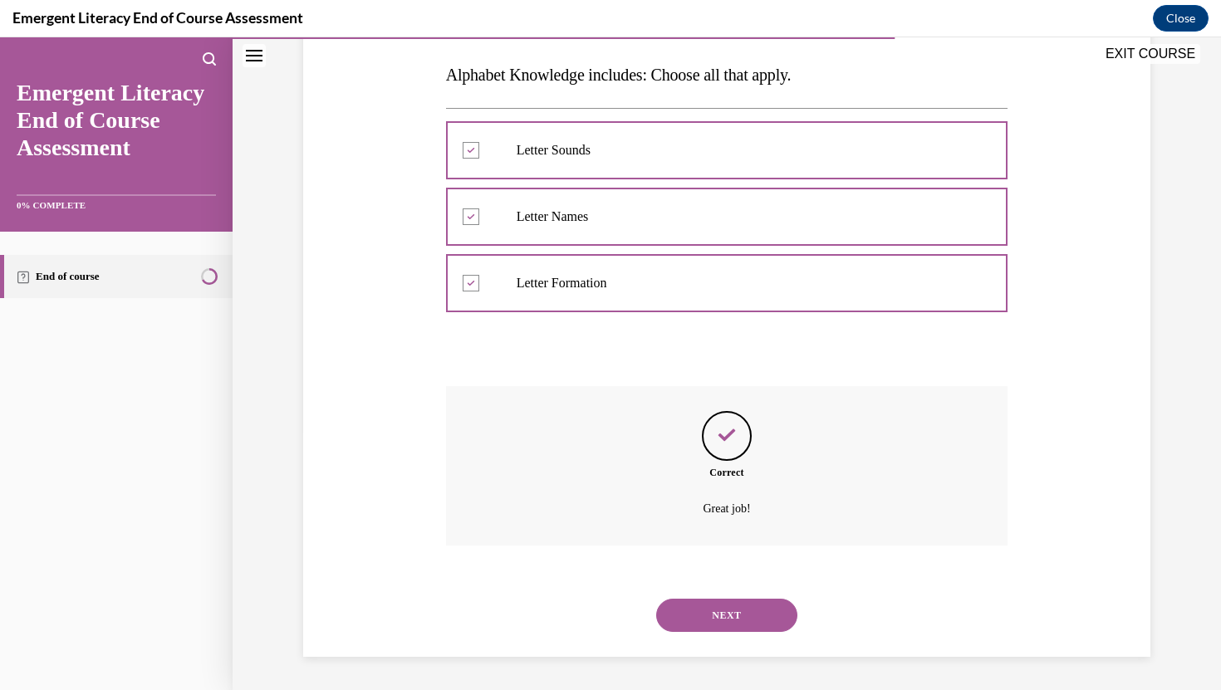
click at [723, 603] on button "NEXT" at bounding box center [726, 615] width 141 height 33
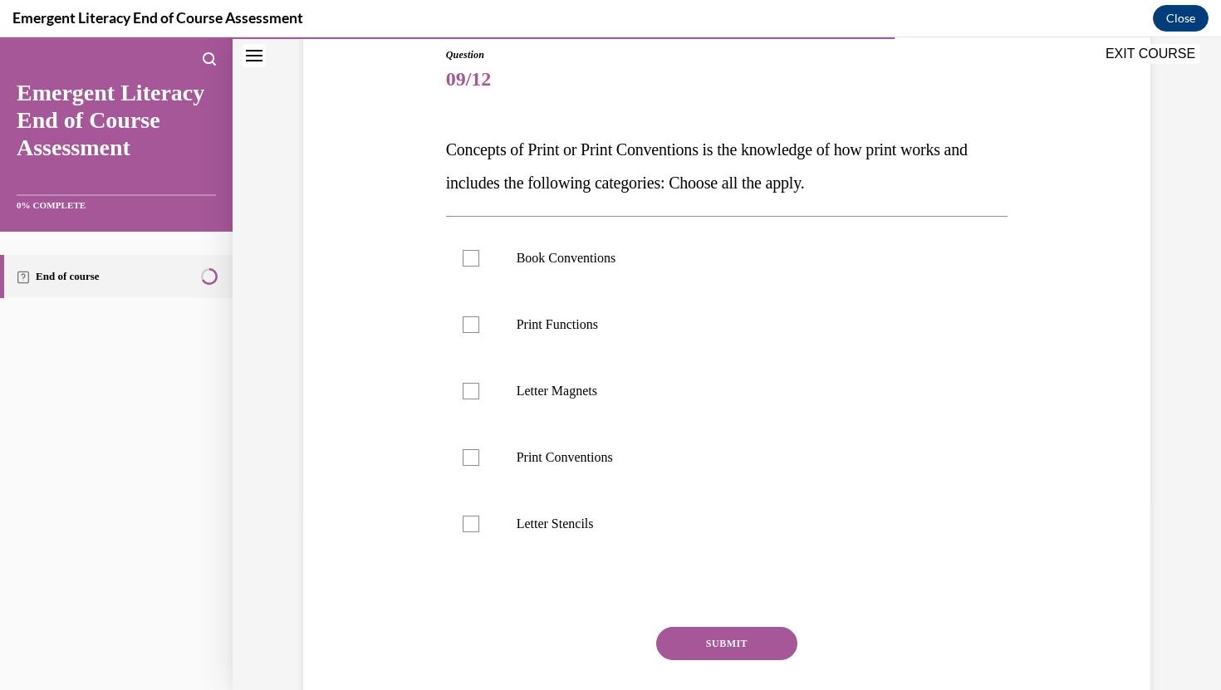
scroll to position [185, 0]
click at [761, 336] on label "Print Functions" at bounding box center [727, 323] width 562 height 66
click at [479, 331] on input "Print Functions" at bounding box center [471, 323] width 17 height 17
checkbox input "true"
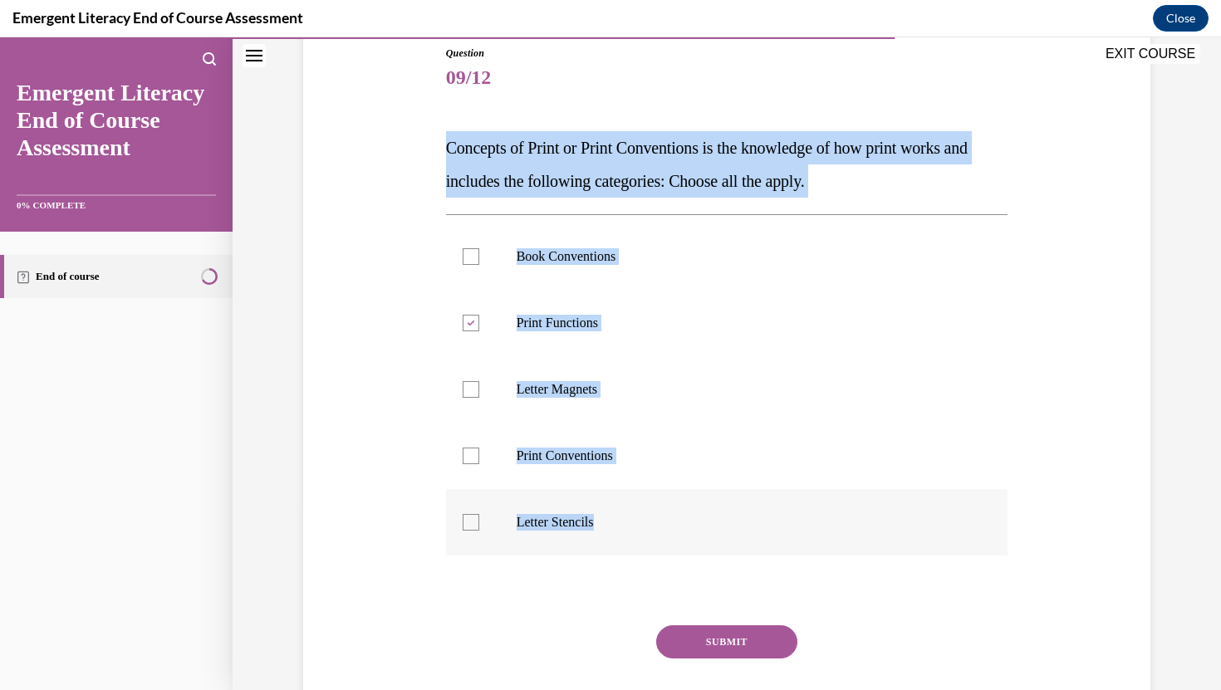
drag, startPoint x: 438, startPoint y: 145, endPoint x: 619, endPoint y: 518, distance: 414.6
click at [619, 518] on div "Question 09/12 Concepts of Print or Print Conventions is the knowledge of how p…" at bounding box center [727, 379] width 856 height 766
copy div "Concepts of Print or Print Conventions is the knowledge of how print works and …"
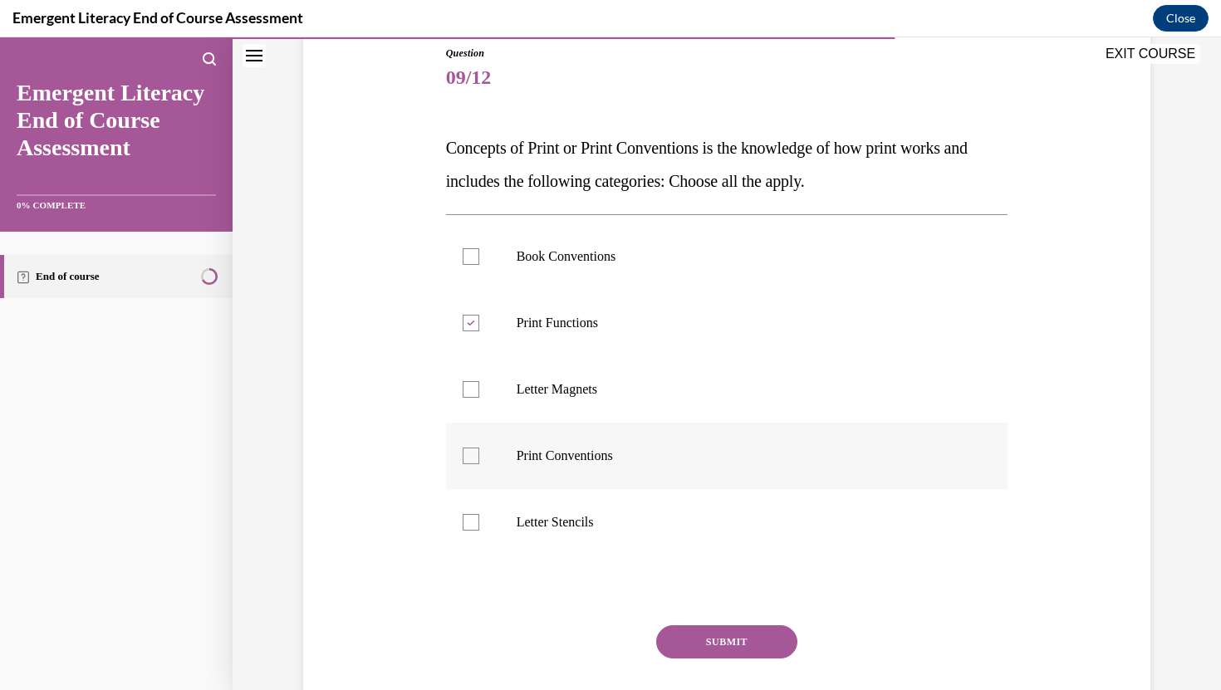
click at [557, 427] on label "Print Conventions" at bounding box center [727, 456] width 562 height 66
click at [479, 448] on input "Print Conventions" at bounding box center [471, 456] width 17 height 17
checkbox input "true"
click at [538, 261] on p "Book Conventions" at bounding box center [742, 256] width 450 height 17
click at [479, 261] on input "Book Conventions" at bounding box center [471, 256] width 17 height 17
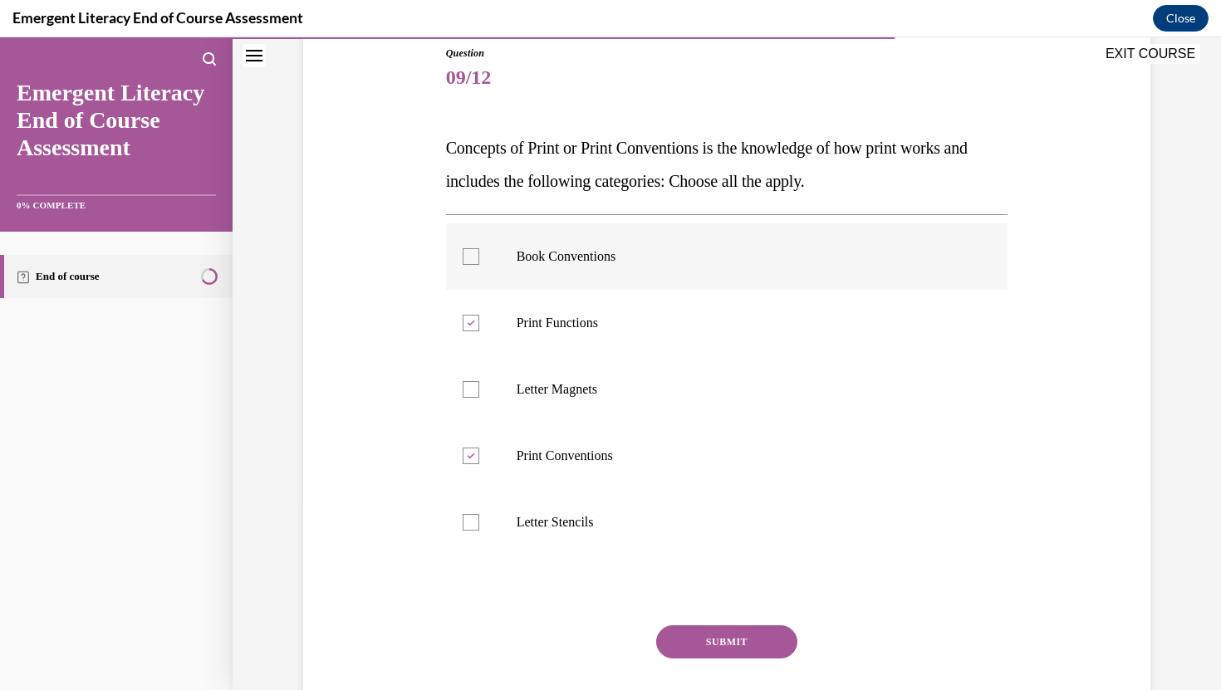
checkbox input "true"
click at [721, 629] on button "SUBMIT" at bounding box center [726, 641] width 141 height 33
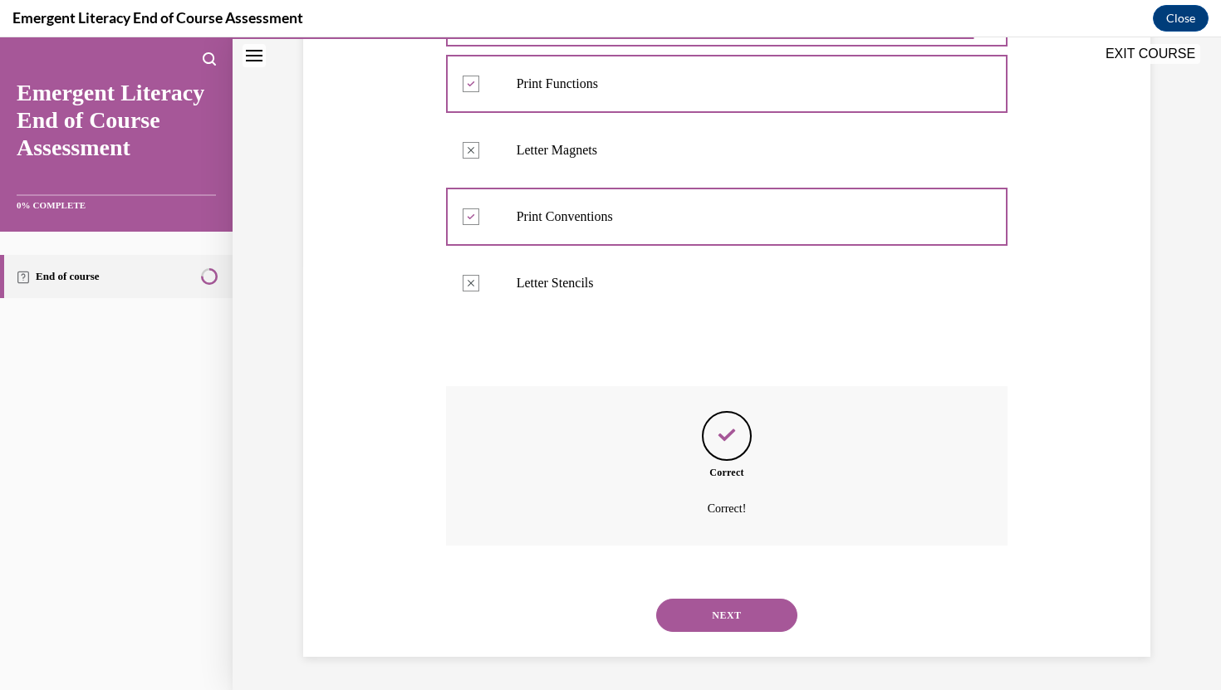
click at [723, 612] on button "NEXT" at bounding box center [726, 615] width 141 height 33
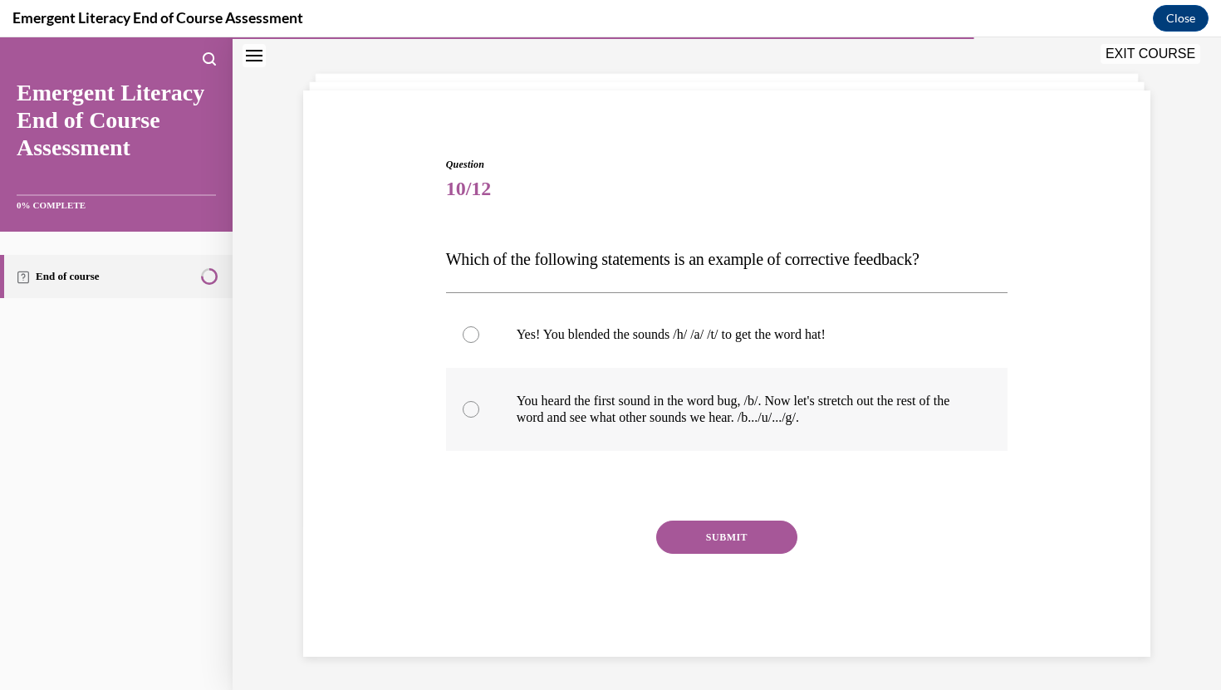
click at [746, 419] on p "You heard the first sound in the word bug, /b/. Now let's stretch out the rest …" at bounding box center [742, 409] width 450 height 33
click at [479, 418] on input "You heard the first sound in the word bug, /b/. Now let's stretch out the rest …" at bounding box center [471, 409] width 17 height 17
radio input "true"
click at [764, 536] on button "SUBMIT" at bounding box center [726, 537] width 141 height 33
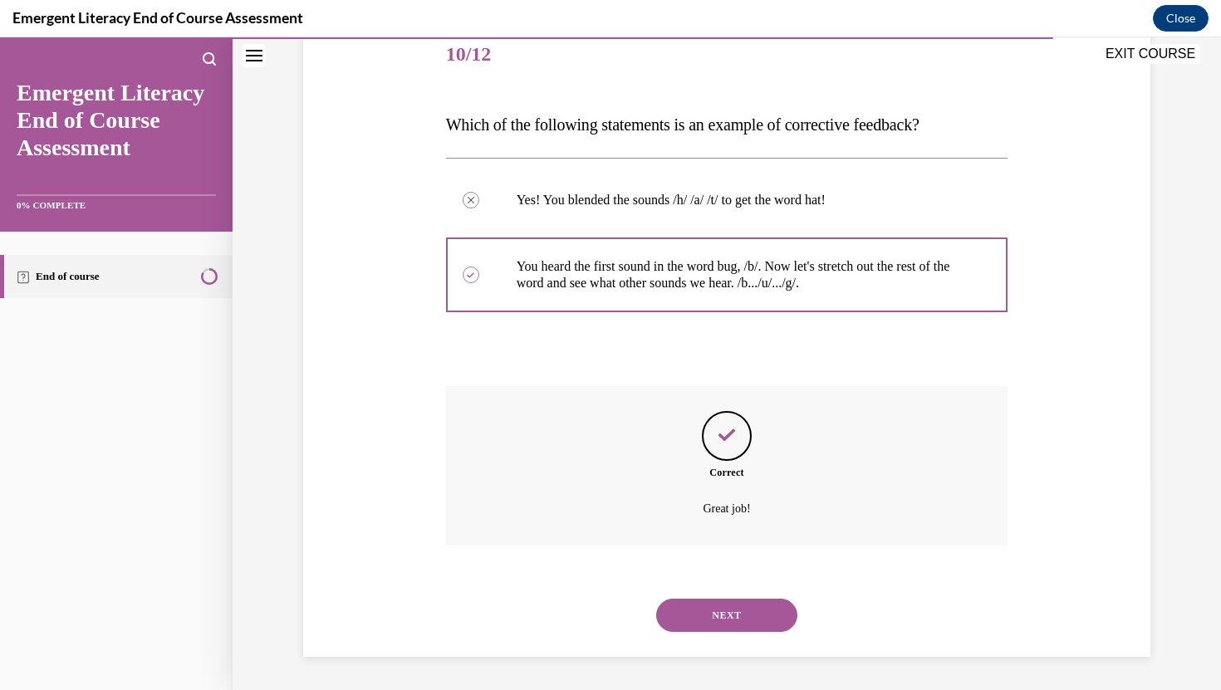
click at [751, 614] on button "NEXT" at bounding box center [726, 615] width 141 height 33
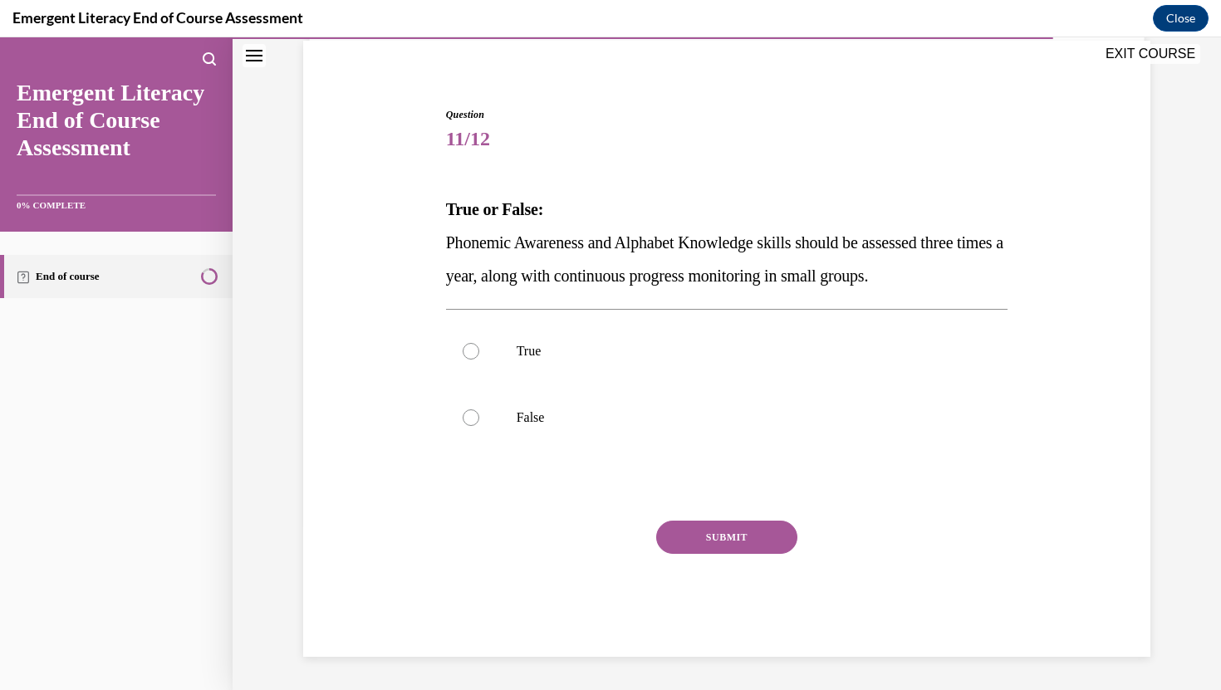
scroll to position [124, 0]
click at [705, 359] on p "True" at bounding box center [742, 351] width 450 height 17
click at [479, 359] on input "True" at bounding box center [471, 351] width 17 height 17
radio input "true"
click at [703, 536] on button "SUBMIT" at bounding box center [726, 537] width 141 height 33
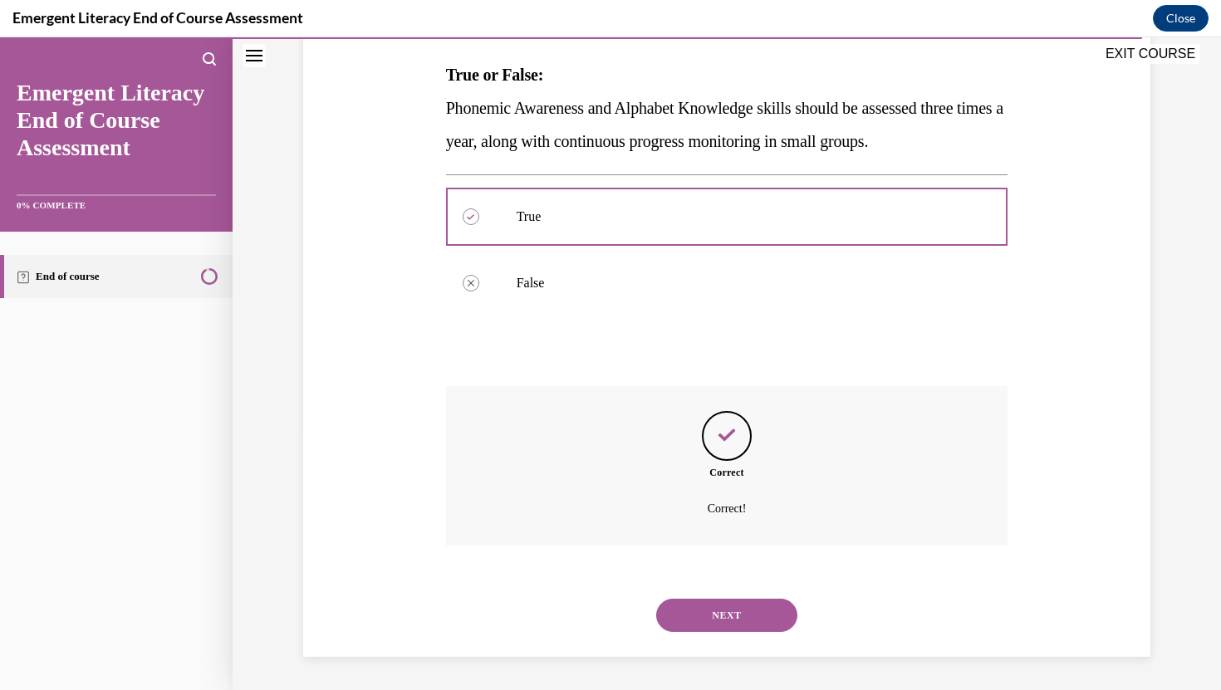
click at [704, 606] on button "NEXT" at bounding box center [726, 615] width 141 height 33
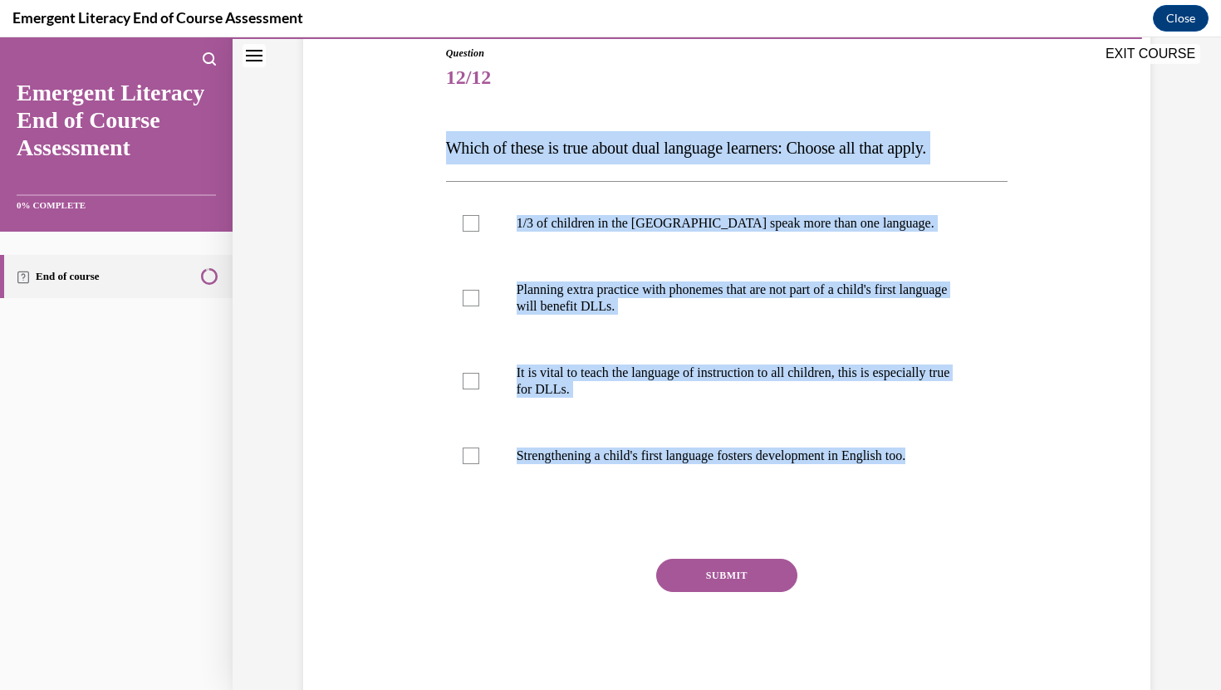
drag, startPoint x: 441, startPoint y: 148, endPoint x: 548, endPoint y: 515, distance: 382.5
click at [548, 515] on div "Question 12/12 Which of these is true about dual language learners: Choose all …" at bounding box center [727, 358] width 571 height 674
copy div "Which of these is true about dual language learners: Choose all that apply. 1/3…"
click at [476, 243] on label "1/3 of children in the US speak more than one language." at bounding box center [727, 223] width 562 height 66
click at [476, 232] on input "1/3 of children in the US speak more than one language." at bounding box center [471, 223] width 17 height 17
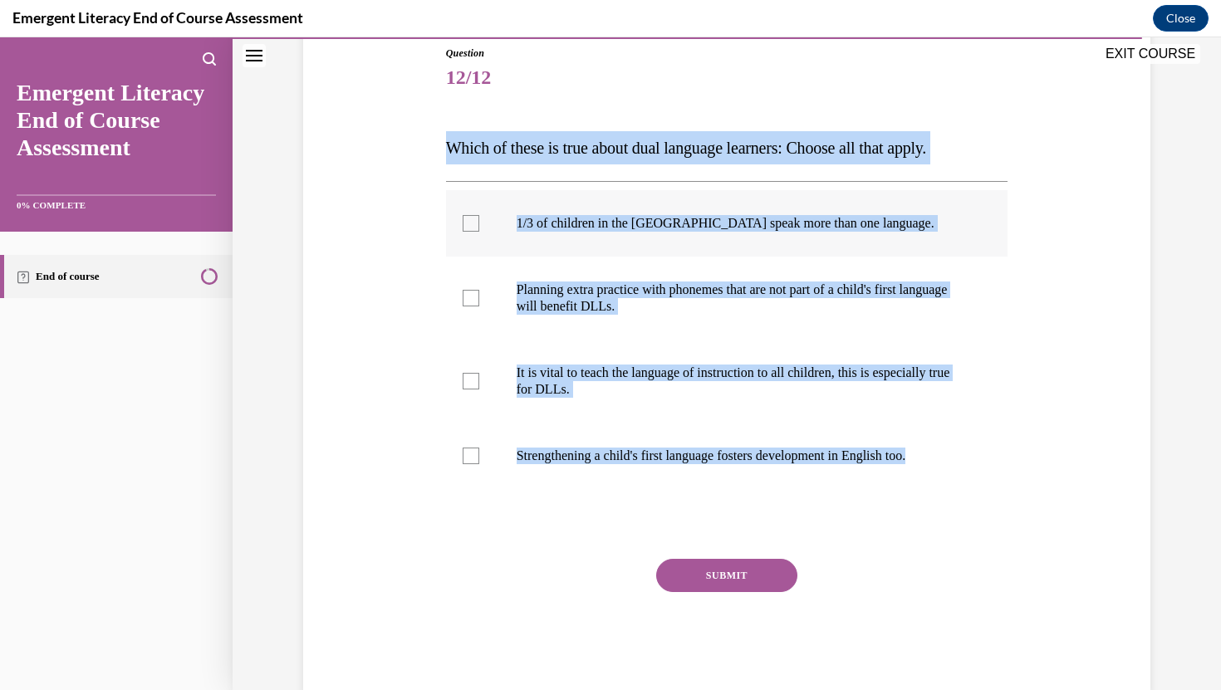
checkbox input "true"
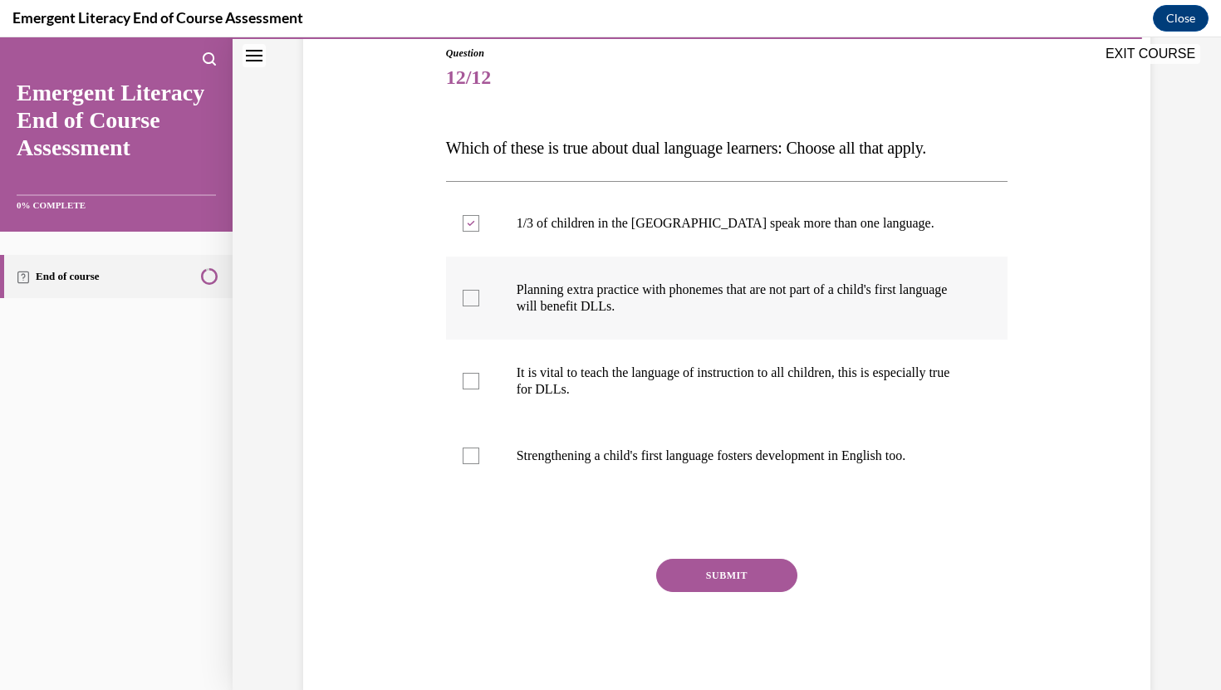
click at [480, 324] on label "Planning extra practice with phonemes that are not part of a child's first lang…" at bounding box center [727, 298] width 562 height 83
click at [479, 307] on input "Planning extra practice with phonemes that are not part of a child's first lang…" at bounding box center [471, 298] width 17 height 17
checkbox input "true"
click at [480, 390] on label "It is vital to teach the language of instruction to all children, this is espec…" at bounding box center [727, 381] width 562 height 83
click at [479, 390] on input "It is vital to teach the language of instruction to all children, this is espec…" at bounding box center [471, 381] width 17 height 17
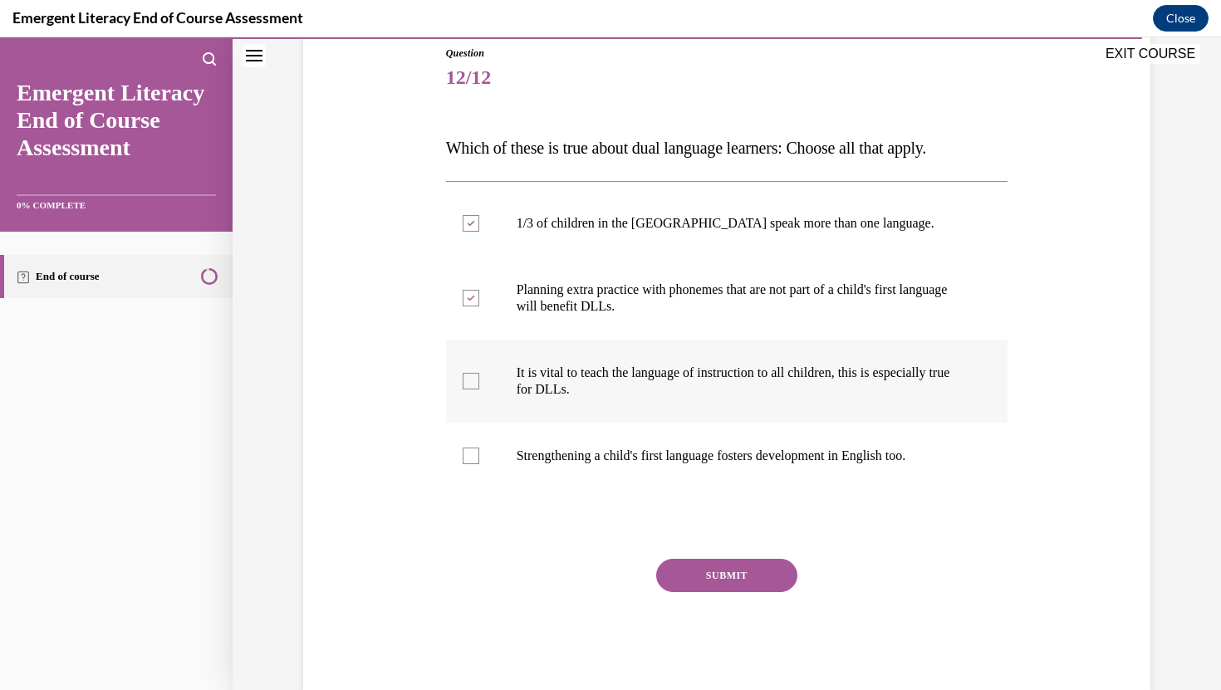
checkbox input "true"
click at [475, 441] on label "Strengthening a child's first language fosters development in English too." at bounding box center [727, 456] width 562 height 66
click at [475, 448] on input "Strengthening a child's first language fosters development in English too." at bounding box center [471, 456] width 17 height 17
checkbox input "true"
click at [723, 563] on button "SUBMIT" at bounding box center [726, 575] width 141 height 33
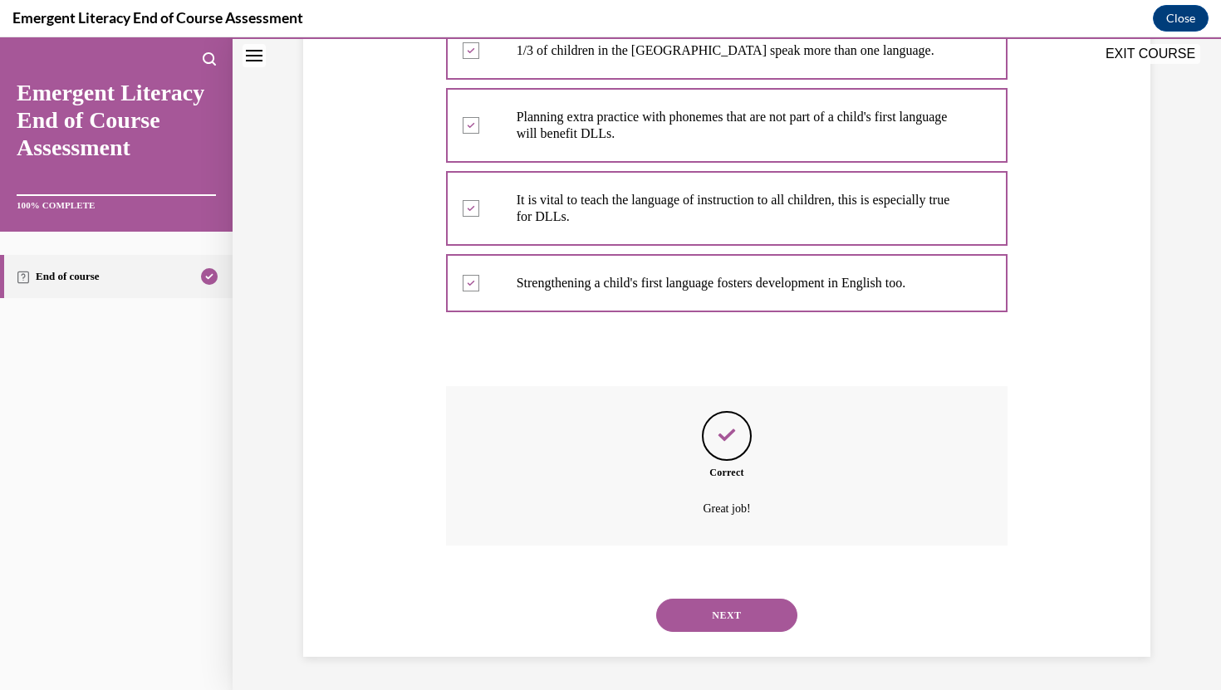
click at [739, 614] on button "NEXT" at bounding box center [726, 615] width 141 height 33
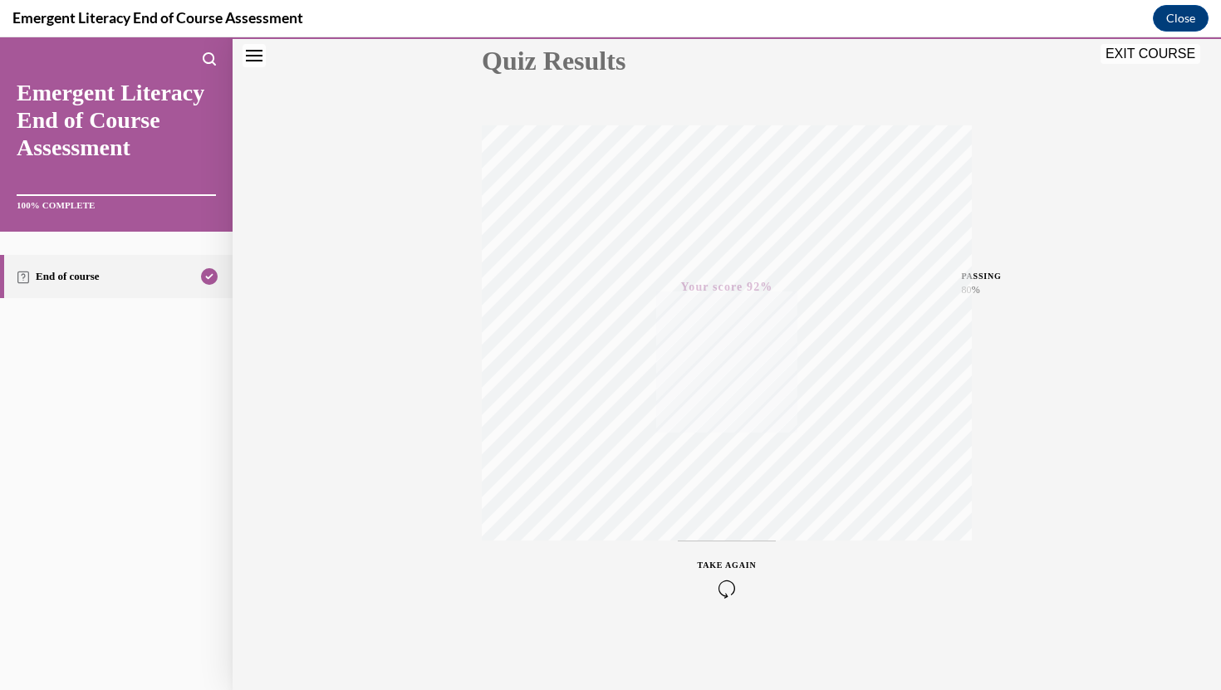
click at [1155, 59] on button "EXIT COURSE" at bounding box center [1151, 54] width 100 height 20
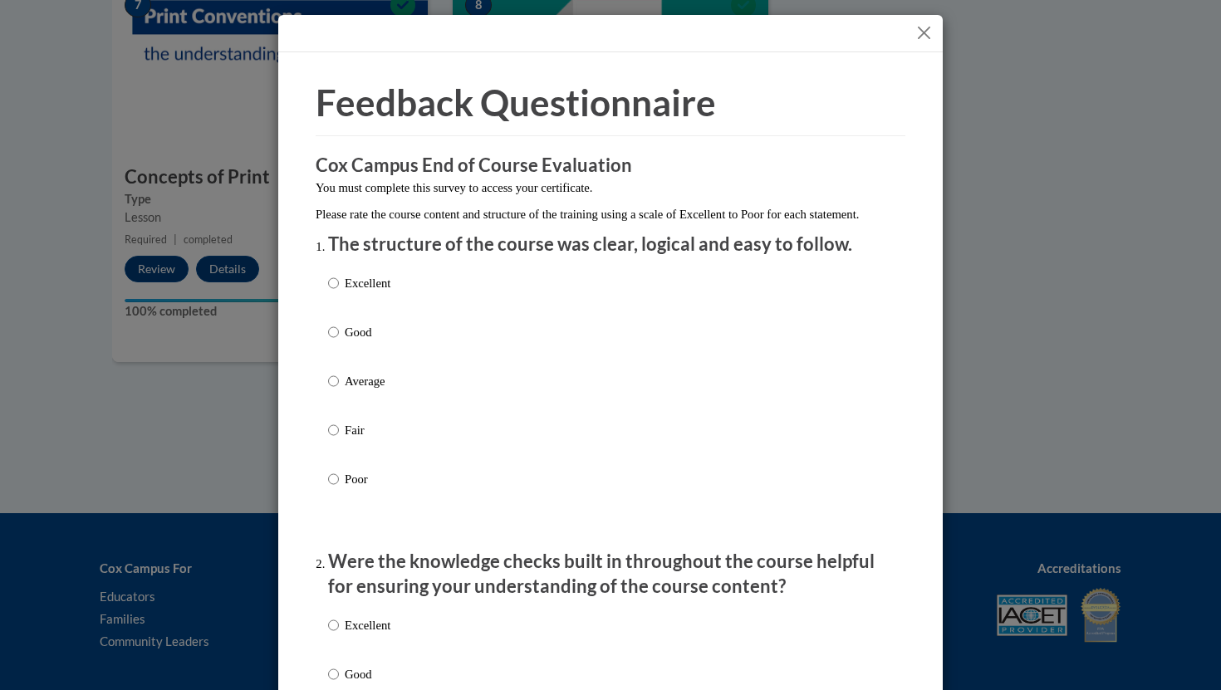
click at [388, 413] on label "Average" at bounding box center [359, 394] width 62 height 45
click at [339, 390] on input "Average" at bounding box center [333, 381] width 11 height 18
radio input "true"
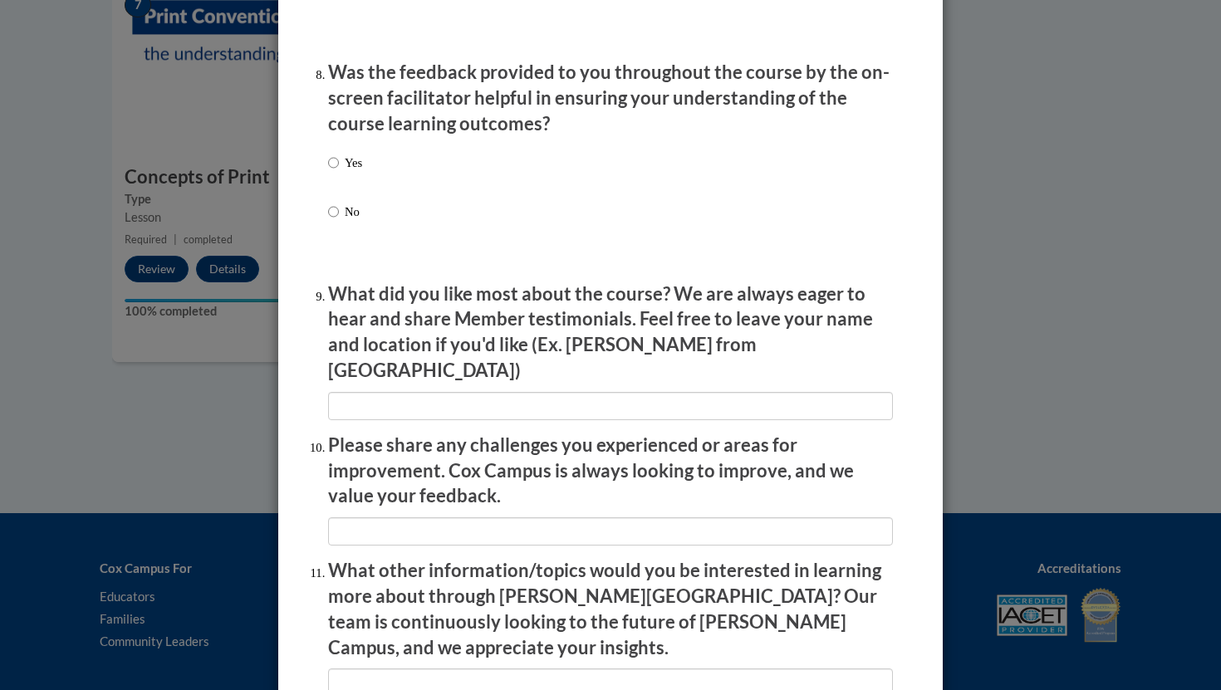
scroll to position [2765, 0]
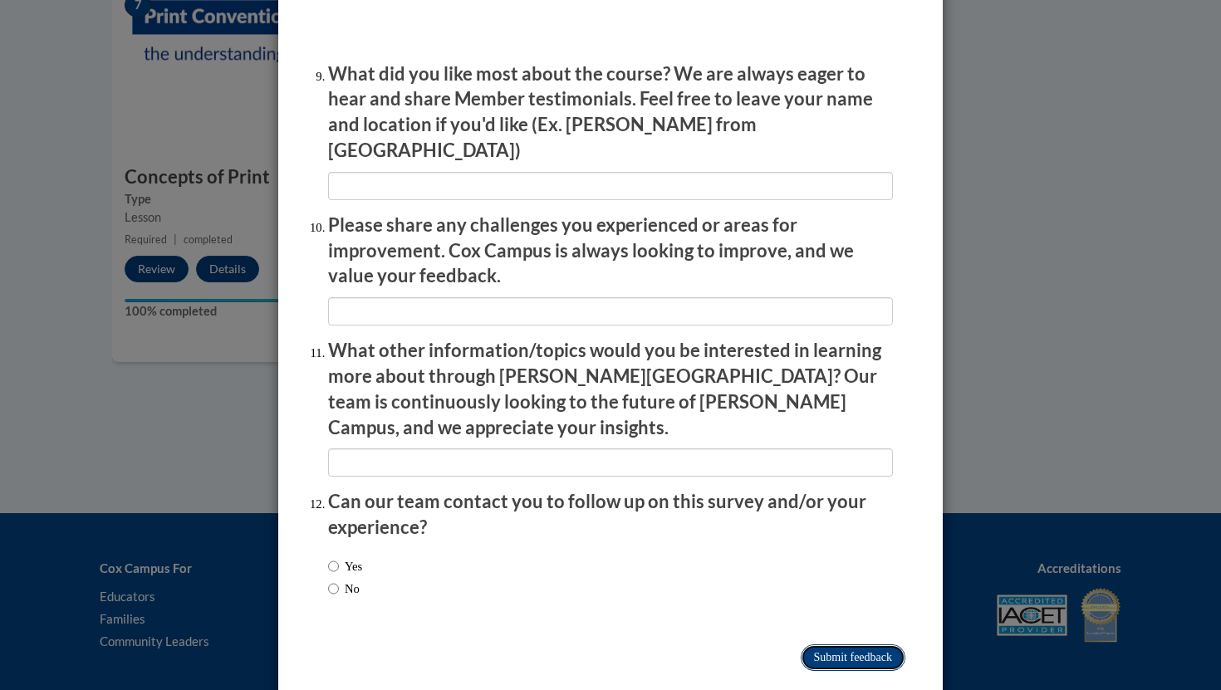
click at [866, 645] on input "Submit feedback" at bounding box center [853, 658] width 105 height 27
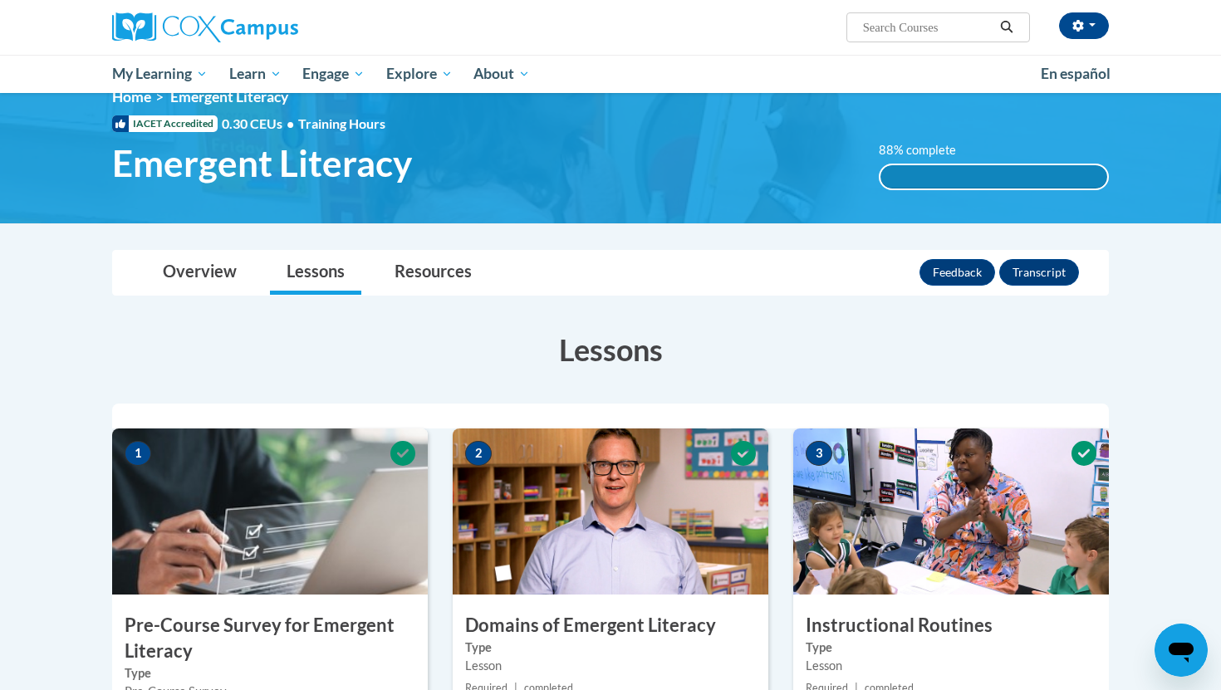
scroll to position [0, 0]
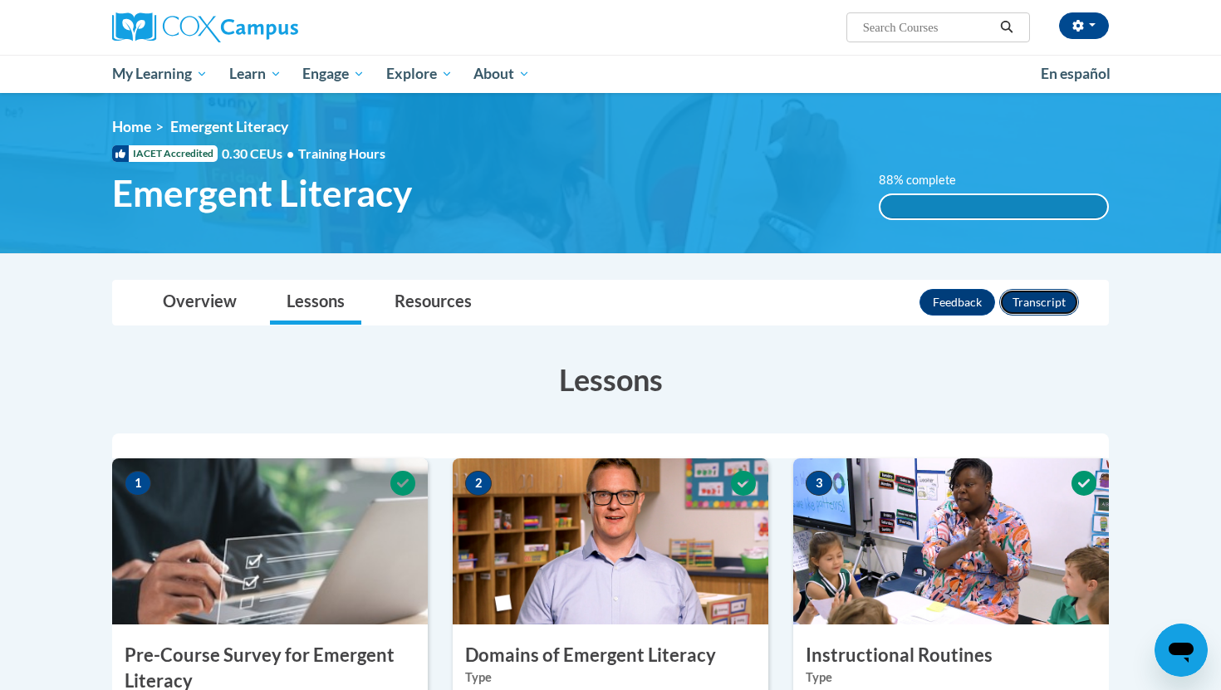
click at [1028, 298] on button "Transcript" at bounding box center [1039, 302] width 80 height 27
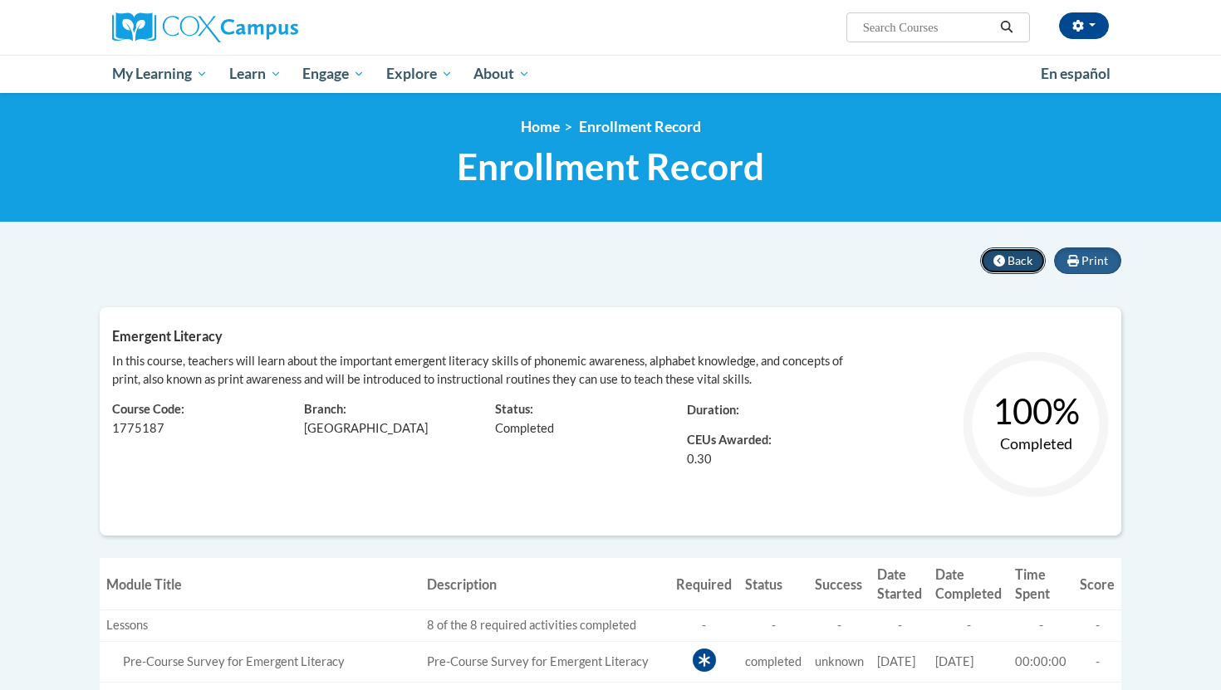
click at [1027, 255] on span "Back" at bounding box center [1020, 260] width 25 height 14
